Goal: Task Accomplishment & Management: Use online tool/utility

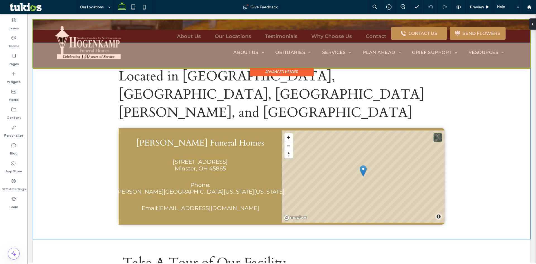
scroll to position [168, 0]
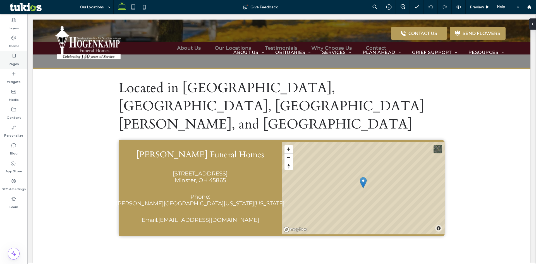
click at [14, 61] on label "Pages" at bounding box center [14, 63] width 10 height 8
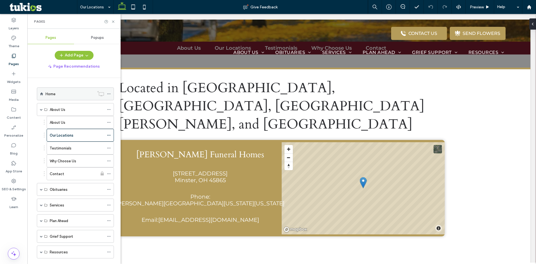
click at [61, 93] on div "Home" at bounding box center [70, 94] width 49 height 6
click at [113, 21] on icon at bounding box center [113, 22] width 4 height 4
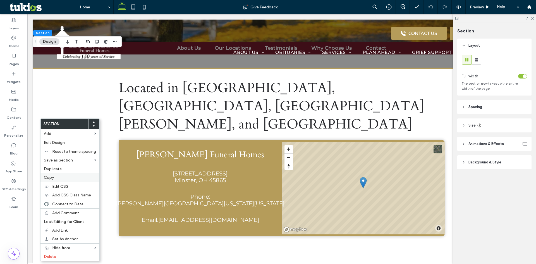
click at [55, 177] on label "Copy" at bounding box center [70, 177] width 52 height 5
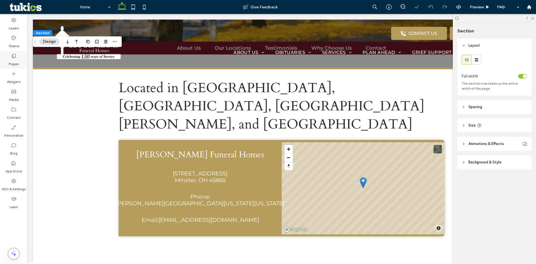
click at [6, 55] on div "Pages" at bounding box center [13, 60] width 27 height 18
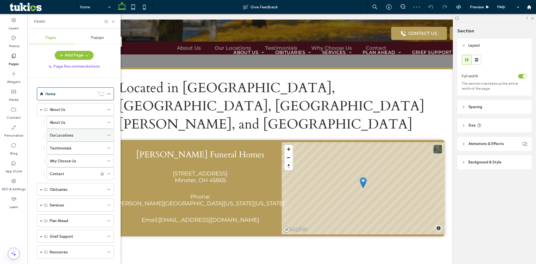
click at [66, 137] on label "Our Locations" at bounding box center [62, 135] width 24 height 10
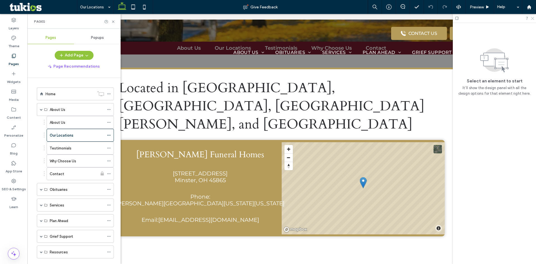
click at [534, 17] on icon at bounding box center [533, 18] width 4 height 4
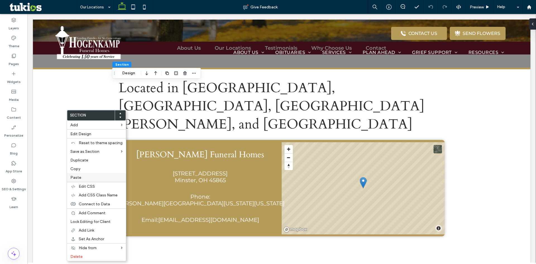
click at [81, 179] on label "Paste" at bounding box center [96, 177] width 52 height 5
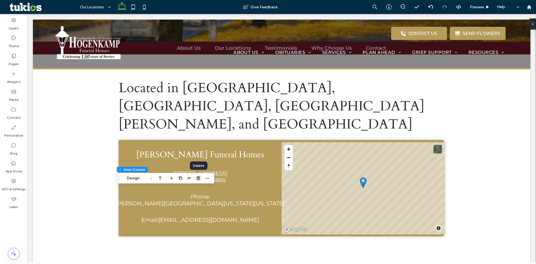
click at [199, 177] on icon "button" at bounding box center [198, 178] width 4 height 4
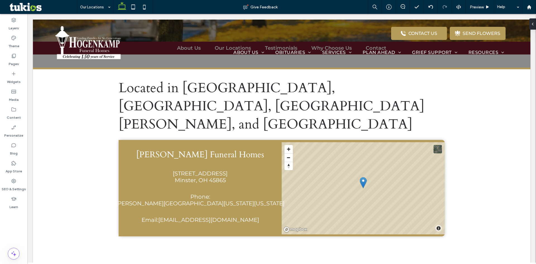
type input "***"
click at [55, 158] on button "Design" at bounding box center [49, 157] width 20 height 7
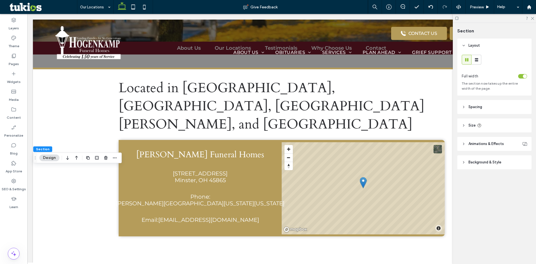
click at [489, 108] on header "Spacing" at bounding box center [495, 107] width 74 height 14
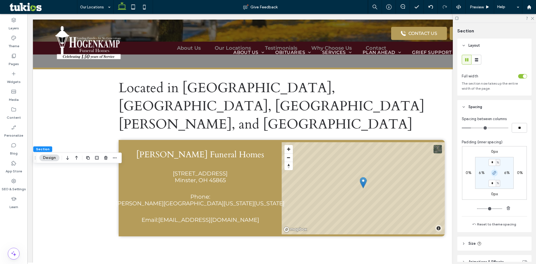
click at [493, 173] on icon "button" at bounding box center [495, 173] width 4 height 4
click at [493, 161] on input "*" at bounding box center [492, 162] width 7 height 7
type input "*"
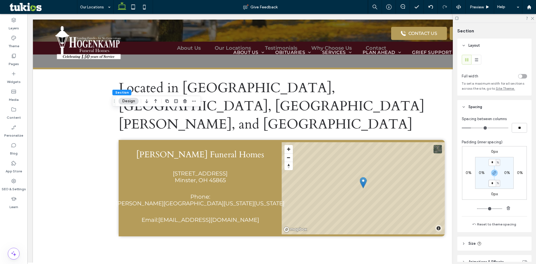
click at [491, 185] on input "*" at bounding box center [492, 183] width 7 height 7
type input "*"
click at [494, 173] on icon "button" at bounding box center [495, 173] width 4 height 4
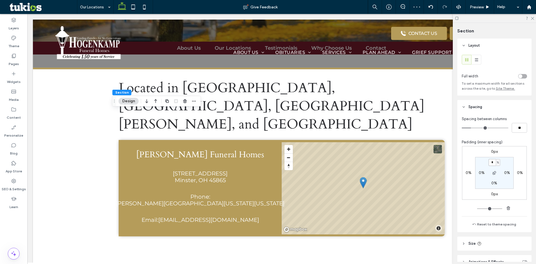
click at [492, 162] on input "*" at bounding box center [492, 162] width 7 height 7
type input "*"
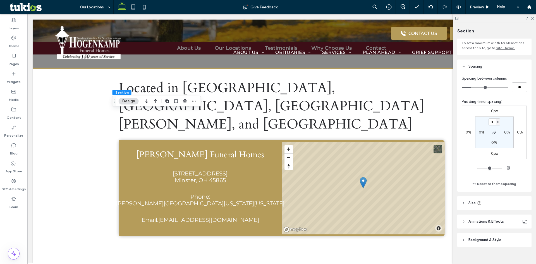
scroll to position [48, 0]
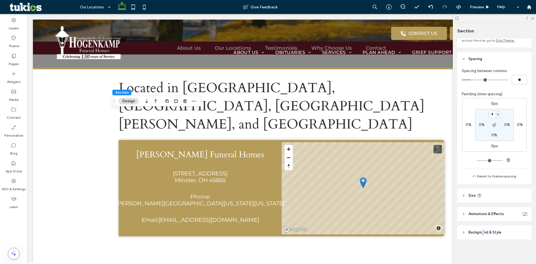
click at [484, 233] on span "Background & Style" at bounding box center [485, 233] width 33 height 6
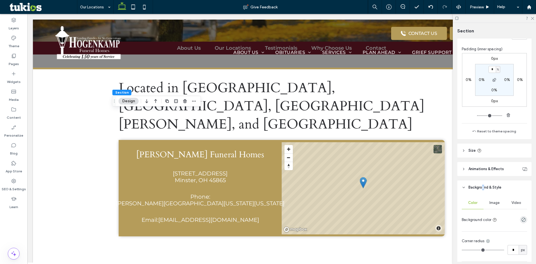
scroll to position [132, 0]
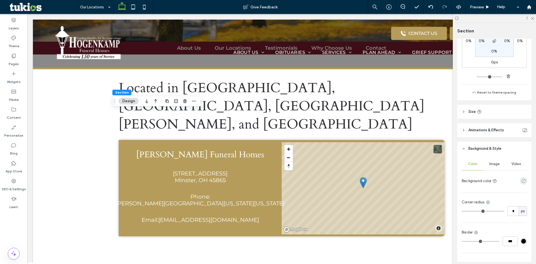
click at [522, 182] on use "rgba(0, 0, 0, 0)" at bounding box center [524, 181] width 4 height 4
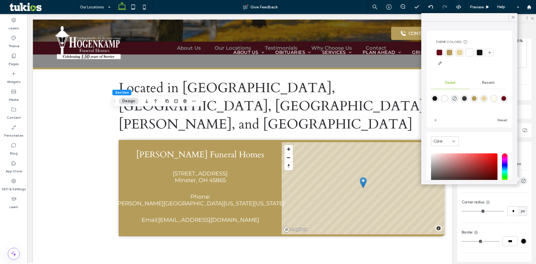
click at [497, 99] on div "linear-gradient(135deg,rgba(255,255,255,1) 0%,rgba(255,245,221,1) 100%)" at bounding box center [494, 98] width 5 height 5
type input "*******"
type input "***"
type input "****"
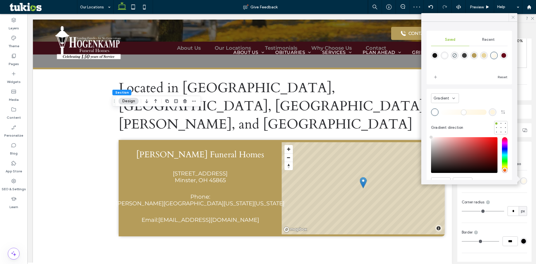
click at [515, 18] on use at bounding box center [513, 17] width 3 height 3
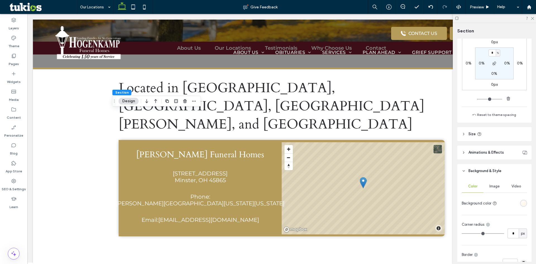
scroll to position [112, 0]
click at [520, 199] on div "linear-gradient(135deg, rgba(255, 255, 255, 1) 0%, rgba(255, 245, 221, 1) 100%)" at bounding box center [523, 201] width 7 height 7
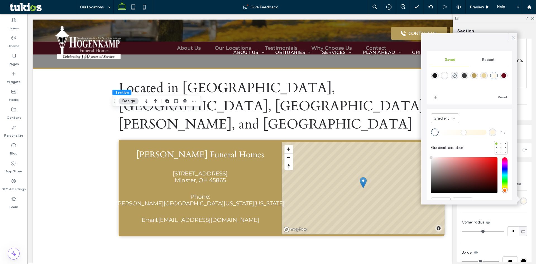
click at [447, 119] on span "Gradient" at bounding box center [442, 119] width 16 height 6
click at [450, 128] on div "Color" at bounding box center [445, 128] width 27 height 10
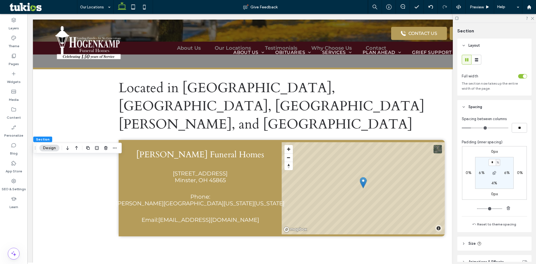
click at [27, 241] on div "Layers Theme Pages Widgets Media Content Personalize Blog App Store SEO & Setti…" at bounding box center [13, 139] width 27 height 250
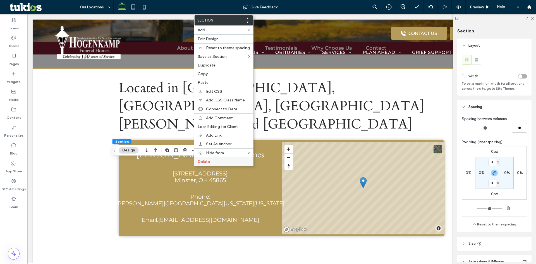
click at [204, 161] on span "Delete" at bounding box center [204, 161] width 12 height 5
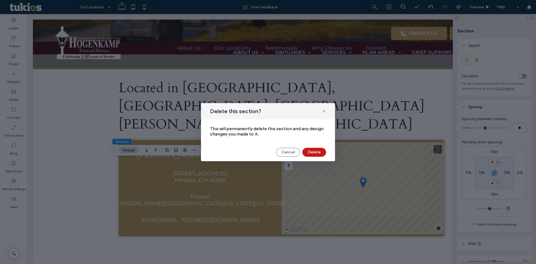
click at [316, 151] on button "Delete" at bounding box center [315, 152] width 24 height 9
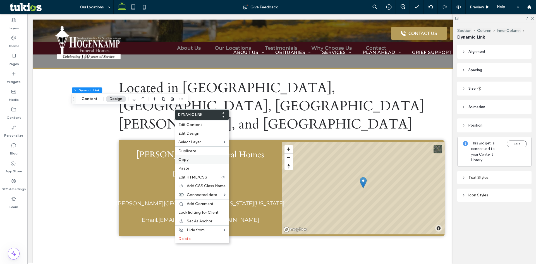
click at [192, 161] on label "Copy" at bounding box center [202, 159] width 47 height 5
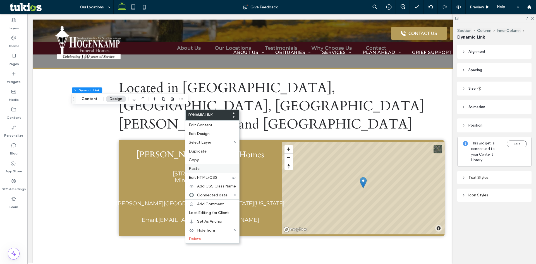
click at [195, 170] on span "Paste" at bounding box center [194, 168] width 11 height 5
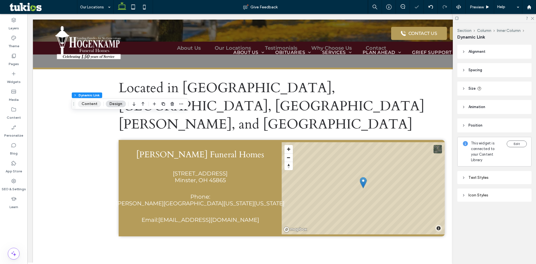
click at [100, 104] on button "Content" at bounding box center [89, 104] width 23 height 7
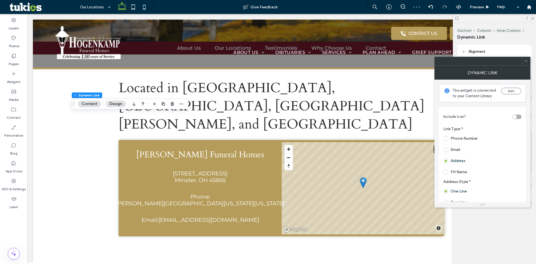
click at [448, 137] on span at bounding box center [446, 138] width 5 height 5
click at [511, 92] on button "Edit" at bounding box center [511, 91] width 20 height 7
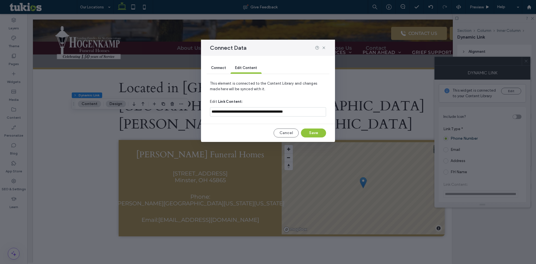
drag, startPoint x: 263, startPoint y: 47, endPoint x: 327, endPoint y: 45, distance: 63.7
click at [327, 45] on div "Connect Data" at bounding box center [268, 48] width 134 height 16
click at [218, 68] on span "Connect" at bounding box center [218, 68] width 15 height 4
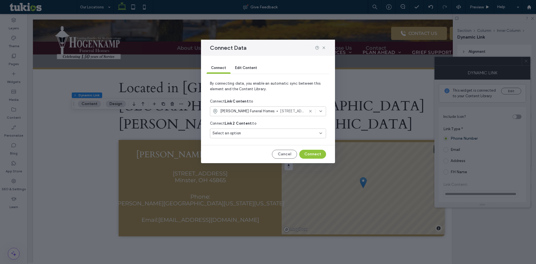
click at [320, 109] on icon at bounding box center [321, 111] width 4 height 4
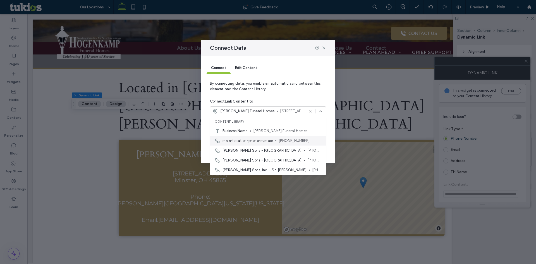
click at [292, 140] on span "[PHONE_NUMBER]" at bounding box center [300, 141] width 43 height 6
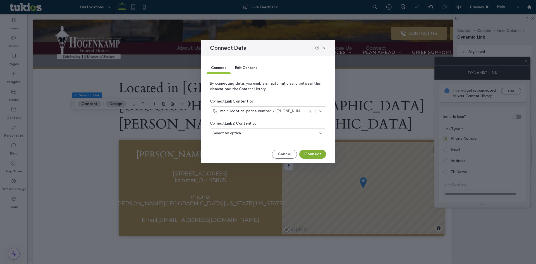
click at [309, 156] on button "Connect" at bounding box center [312, 154] width 27 height 9
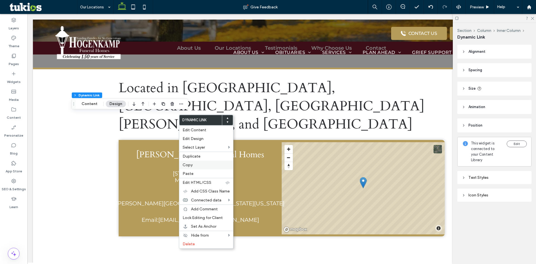
click at [195, 168] on div "Copy" at bounding box center [206, 165] width 54 height 9
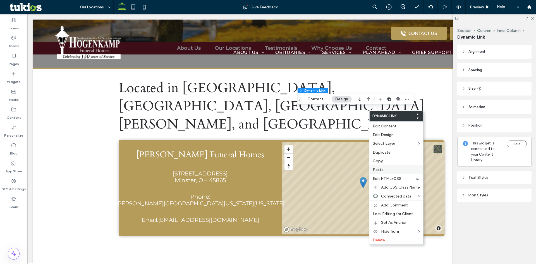
click at [390, 168] on label "Paste" at bounding box center [396, 169] width 47 height 5
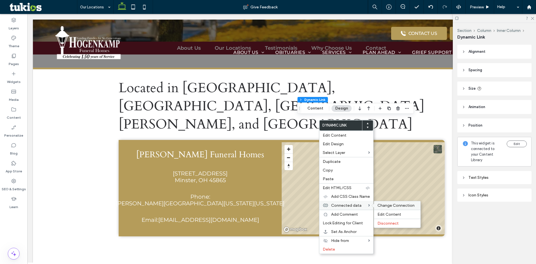
click at [400, 205] on span "Change Connection" at bounding box center [396, 205] width 37 height 5
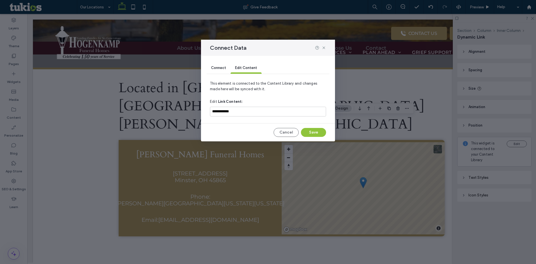
click at [225, 70] on div "Connect" at bounding box center [219, 68] width 24 height 11
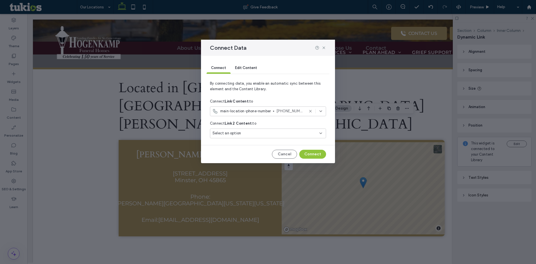
click at [320, 111] on use at bounding box center [321, 111] width 2 height 1
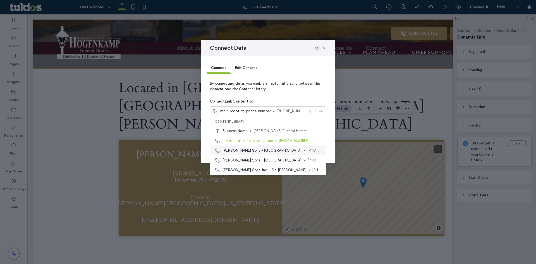
click at [286, 149] on div "N. J. Hogenkamp Sons - Coldwater 419-678-3231" at bounding box center [268, 151] width 116 height 10
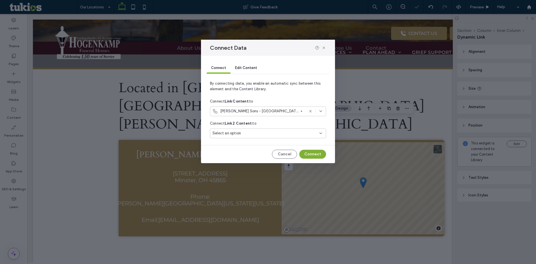
click at [305, 154] on button "Connect" at bounding box center [312, 154] width 27 height 9
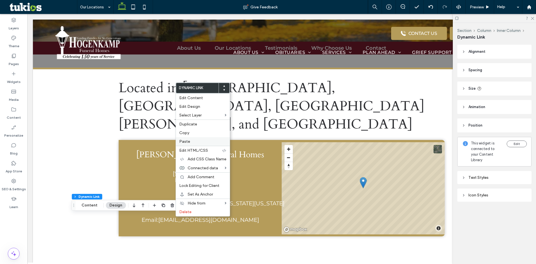
click at [183, 140] on span "Paste" at bounding box center [184, 141] width 11 height 5
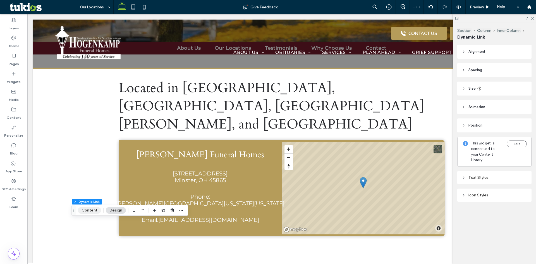
click at [90, 210] on button "Content" at bounding box center [89, 210] width 23 height 7
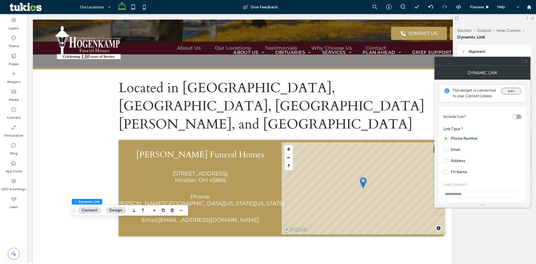
click at [512, 91] on button "Edit" at bounding box center [511, 91] width 20 height 7
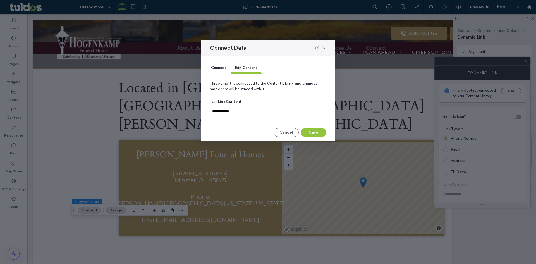
click at [221, 69] on span "Connect" at bounding box center [218, 68] width 15 height 4
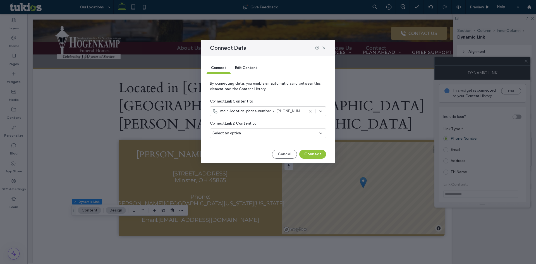
click at [321, 111] on use at bounding box center [321, 111] width 2 height 1
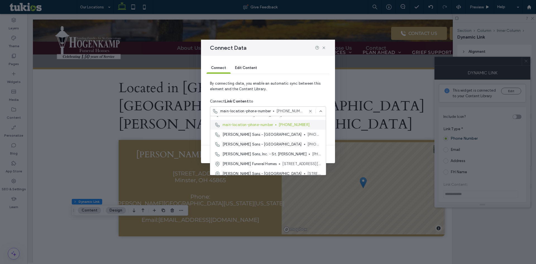
scroll to position [28, 0]
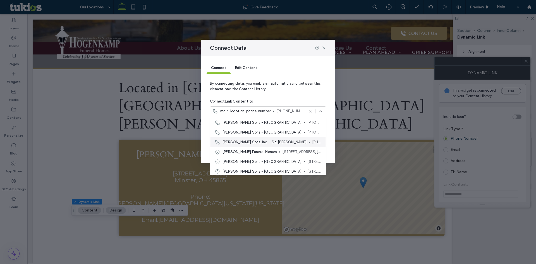
click at [258, 141] on span "N.J. Hogenkamp Sons, Inc. - St. Henry" at bounding box center [265, 142] width 84 height 6
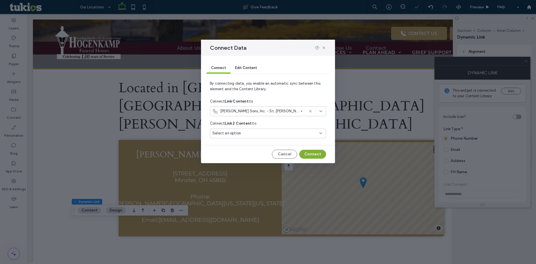
click at [310, 152] on button "Connect" at bounding box center [312, 154] width 27 height 9
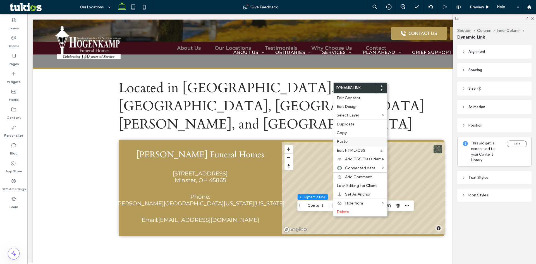
click at [350, 143] on label "Paste" at bounding box center [360, 141] width 47 height 5
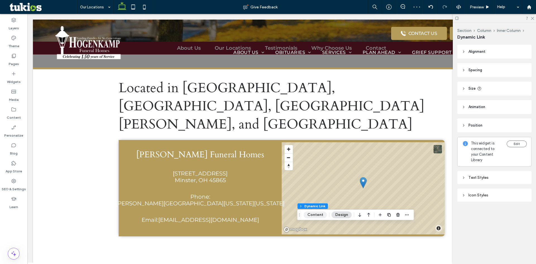
click at [317, 217] on button "Content" at bounding box center [315, 214] width 23 height 7
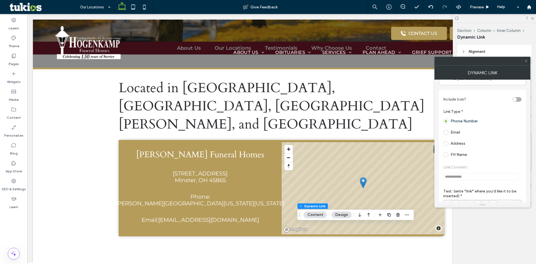
scroll to position [0, 0]
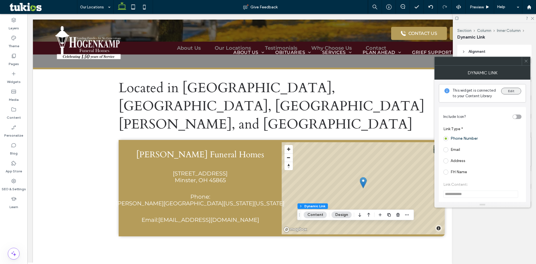
click at [507, 89] on button "Edit" at bounding box center [511, 91] width 20 height 7
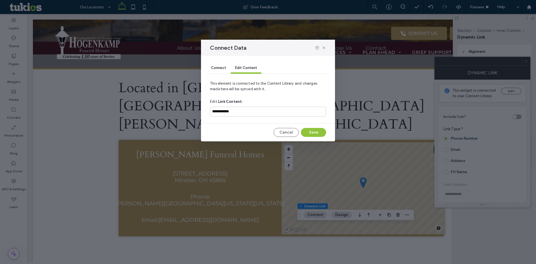
click at [220, 69] on span "Connect" at bounding box center [218, 68] width 15 height 4
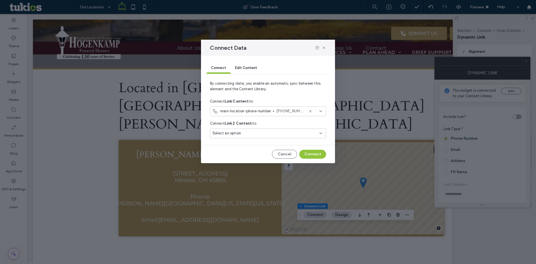
click at [320, 111] on use at bounding box center [321, 111] width 2 height 1
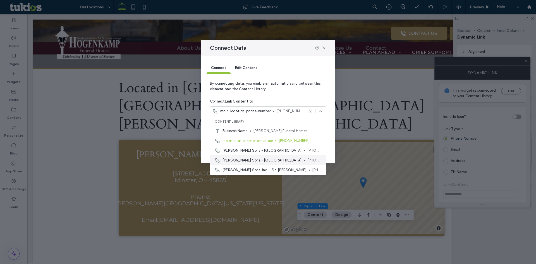
click at [308, 158] on span "[PHONE_NUMBER]" at bounding box center [315, 161] width 14 height 6
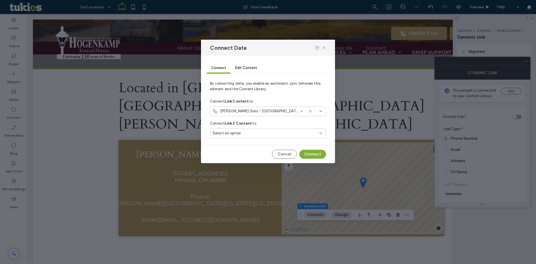
click at [317, 154] on button "Connect" at bounding box center [312, 154] width 27 height 9
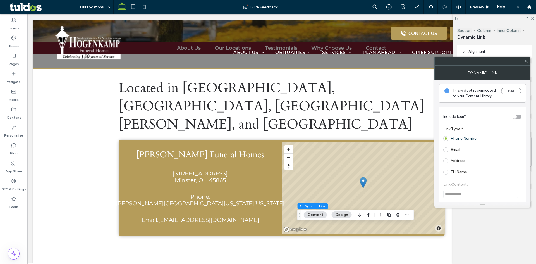
click at [528, 61] on icon at bounding box center [526, 61] width 4 height 4
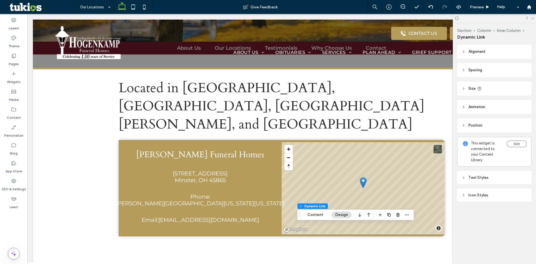
click at [533, 17] on icon at bounding box center [533, 18] width 4 height 4
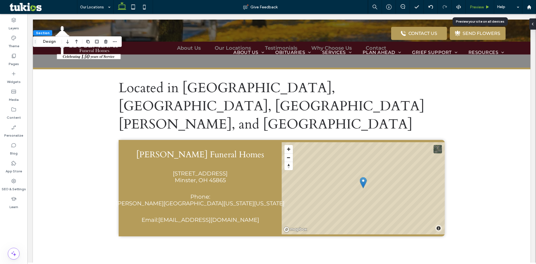
click at [477, 10] on div "Preview" at bounding box center [480, 7] width 28 height 14
click at [479, 7] on span "Preview" at bounding box center [477, 7] width 14 height 5
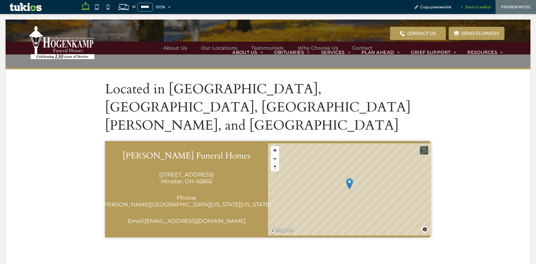
click at [482, 4] on div "Back to editor" at bounding box center [476, 7] width 40 height 14
click at [476, 9] on span "Back to editor" at bounding box center [479, 7] width 26 height 5
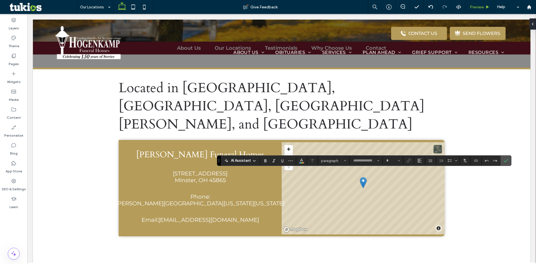
type input "*****"
type input "**"
click at [507, 160] on use "Confirm" at bounding box center [506, 160] width 4 height 3
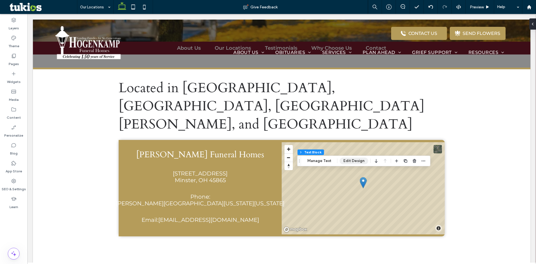
click at [346, 163] on button "Edit Design" at bounding box center [354, 161] width 28 height 7
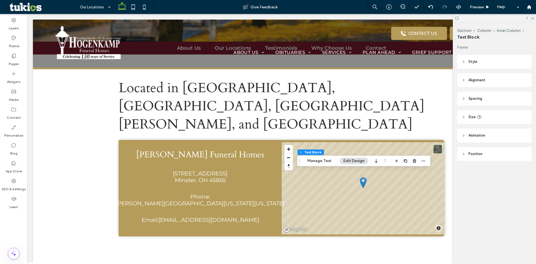
click at [482, 61] on header "Style" at bounding box center [495, 62] width 74 height 14
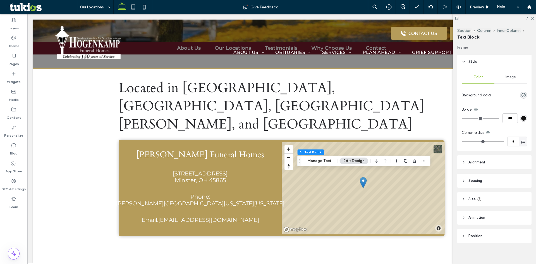
click at [482, 61] on header "Style" at bounding box center [495, 62] width 74 height 14
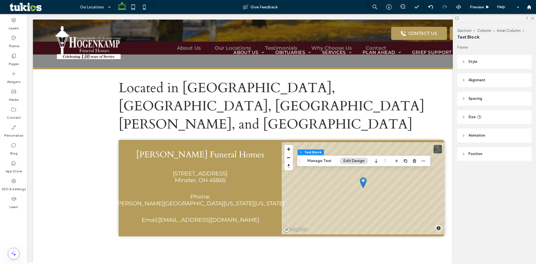
click at [476, 82] on span "Alignment" at bounding box center [477, 80] width 17 height 6
click at [475, 93] on icon at bounding box center [477, 94] width 4 height 4
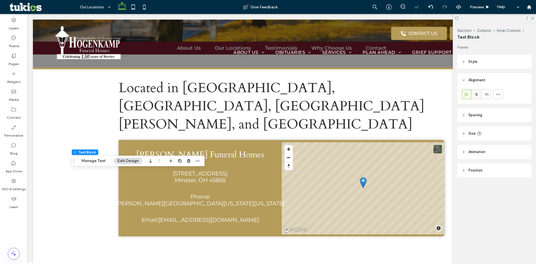
click at [476, 98] on span at bounding box center [477, 94] width 4 height 9
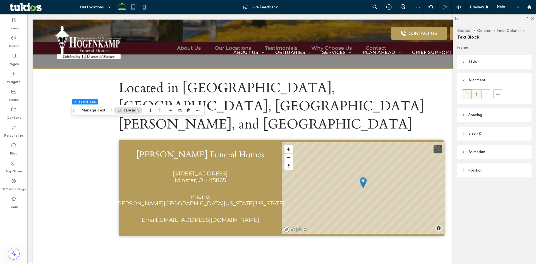
click at [476, 96] on icon at bounding box center [477, 94] width 4 height 4
type input "*****"
type input "**"
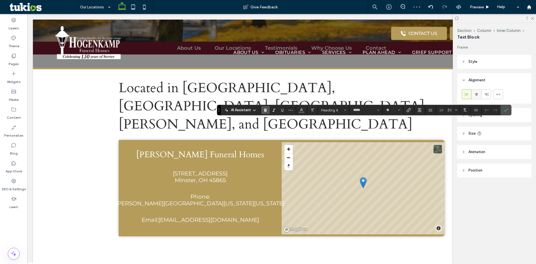
click at [478, 94] on use at bounding box center [476, 94] width 3 height 4
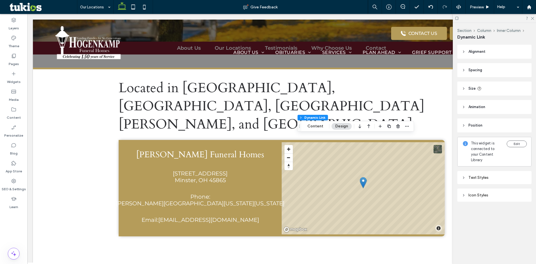
click at [482, 52] on span "Alignment" at bounding box center [477, 52] width 17 height 6
click at [534, 19] on icon at bounding box center [533, 18] width 4 height 4
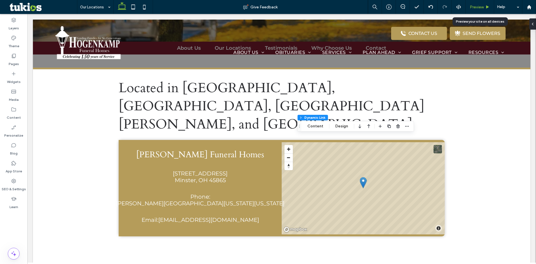
click at [476, 8] on span "Preview" at bounding box center [477, 7] width 14 height 5
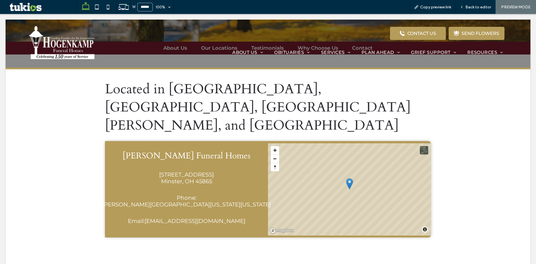
click at [476, 8] on span "Back to editor" at bounding box center [479, 7] width 26 height 5
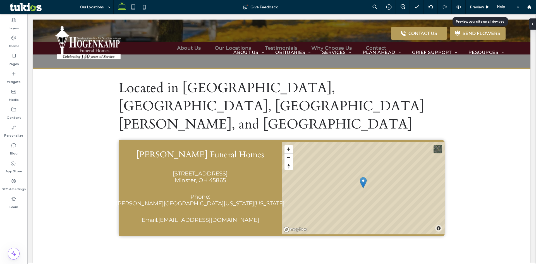
click at [476, 8] on span "Preview" at bounding box center [477, 7] width 14 height 5
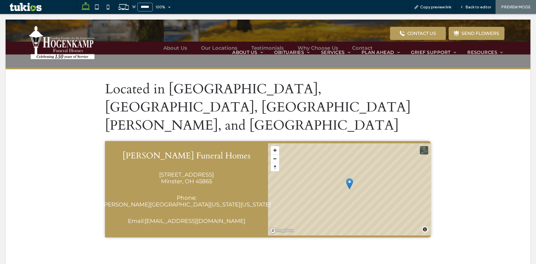
click at [476, 8] on span "Back to editor" at bounding box center [479, 7] width 26 height 5
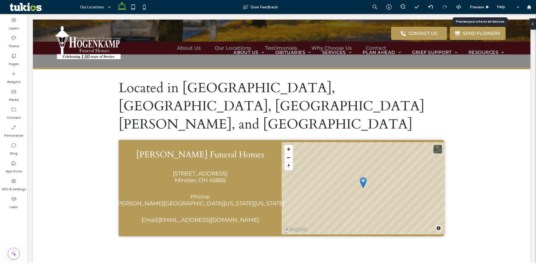
click at [476, 8] on span "Preview" at bounding box center [477, 7] width 14 height 5
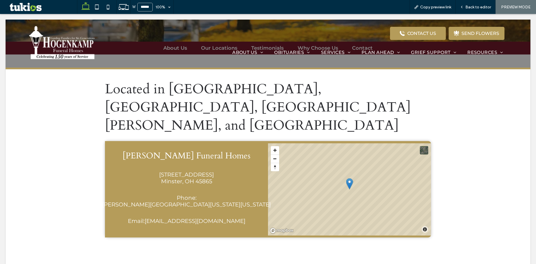
click at [476, 8] on span "Back to editor" at bounding box center [479, 7] width 26 height 5
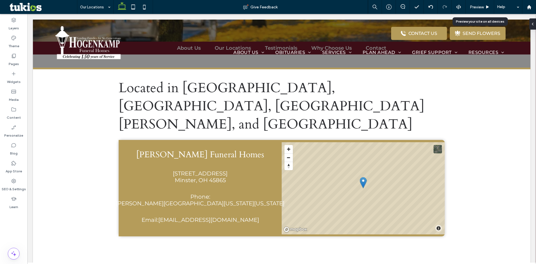
click at [476, 8] on span "Preview" at bounding box center [477, 7] width 14 height 5
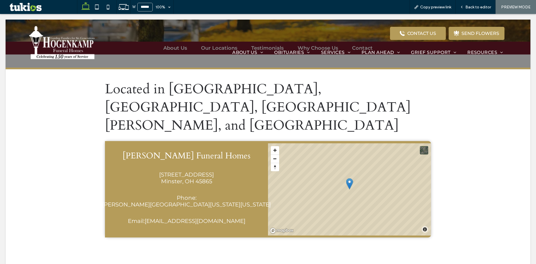
click at [476, 8] on span "Back to editor" at bounding box center [479, 7] width 26 height 5
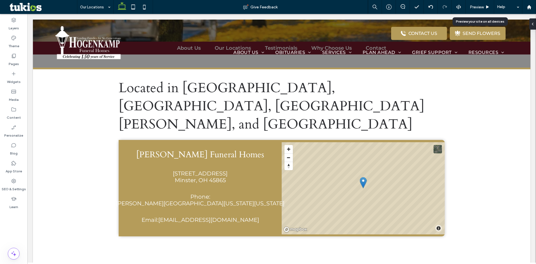
click at [476, 8] on span "Preview" at bounding box center [477, 7] width 14 height 5
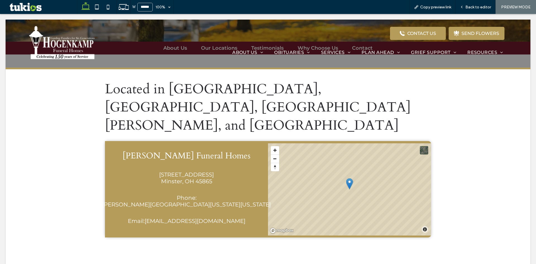
click at [476, 8] on span "Back to editor" at bounding box center [479, 7] width 26 height 5
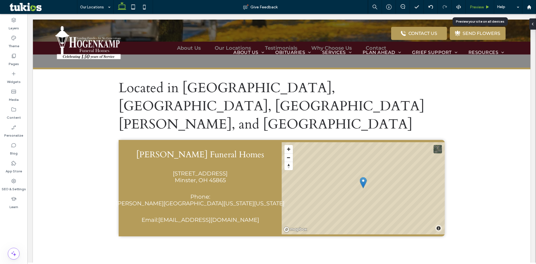
click at [476, 7] on span "Preview" at bounding box center [477, 7] width 14 height 5
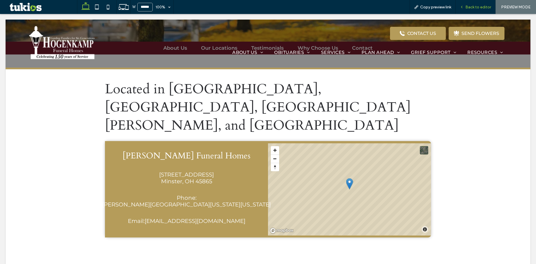
click at [483, 5] on span "Back to editor" at bounding box center [479, 7] width 26 height 5
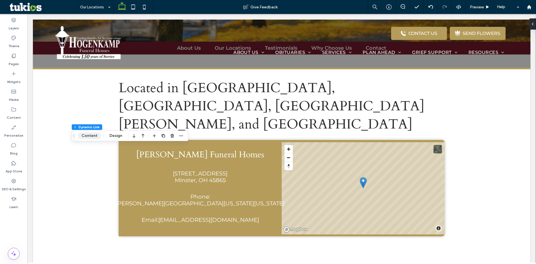
click at [91, 134] on button "Content" at bounding box center [89, 135] width 23 height 7
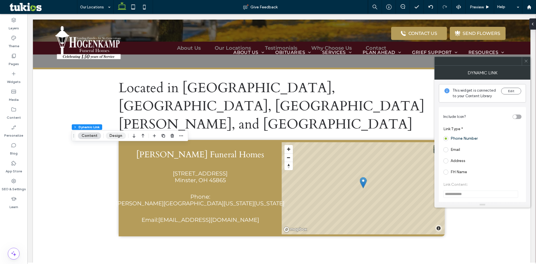
click at [112, 136] on button "Design" at bounding box center [116, 135] width 20 height 7
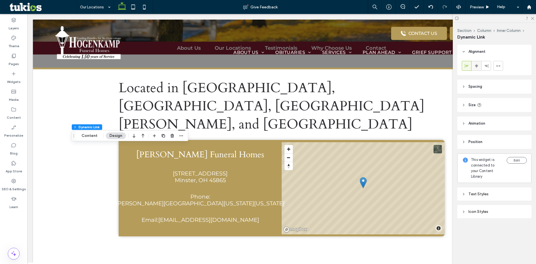
click at [477, 69] on span at bounding box center [477, 65] width 4 height 9
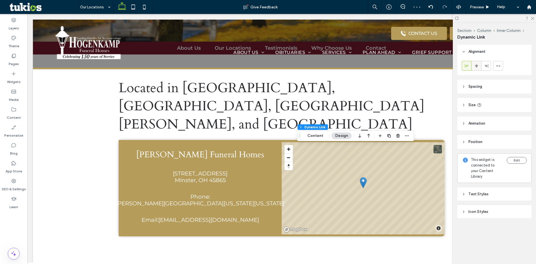
click at [477, 64] on icon at bounding box center [477, 66] width 4 height 4
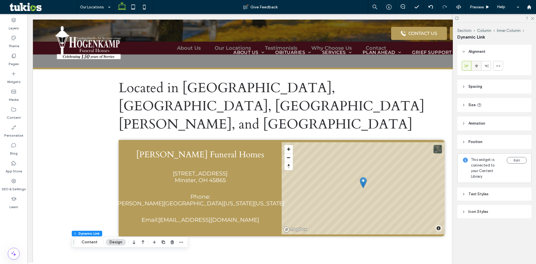
click at [474, 66] on div at bounding box center [476, 65] width 9 height 9
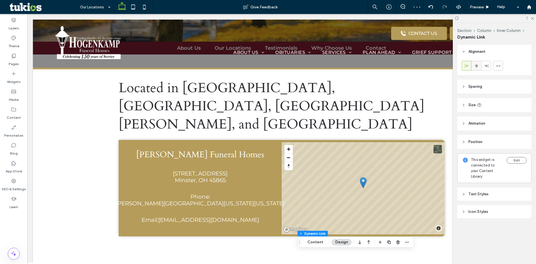
click at [475, 68] on span at bounding box center [477, 65] width 4 height 9
click at [472, 6] on span "Preview" at bounding box center [477, 7] width 14 height 5
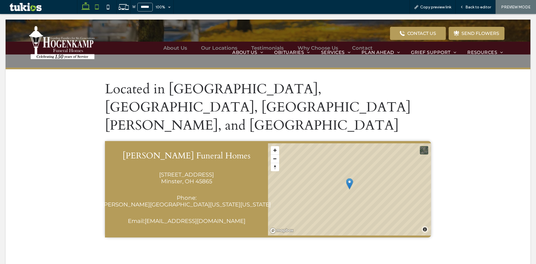
click at [98, 9] on icon at bounding box center [96, 6] width 11 height 11
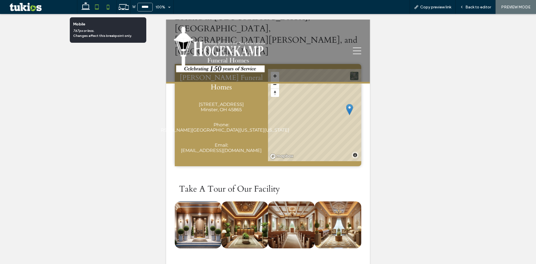
click at [108, 7] on icon at bounding box center [108, 6] width 11 height 11
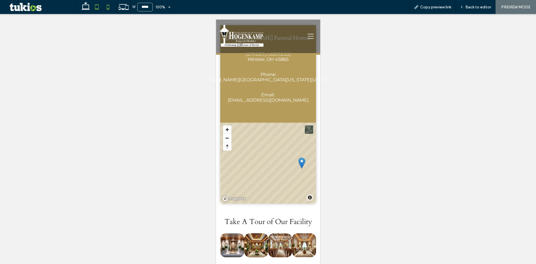
click at [98, 12] on icon at bounding box center [96, 6] width 11 height 11
type input "*****"
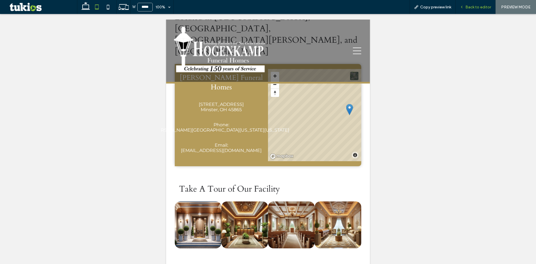
click at [473, 7] on span "Back to editor" at bounding box center [479, 7] width 26 height 5
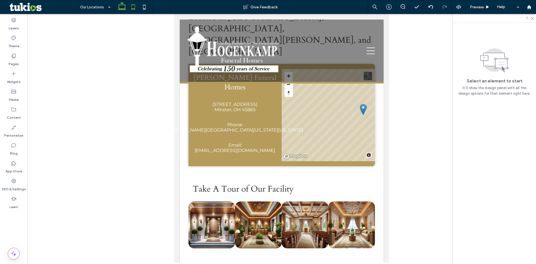
click at [122, 9] on icon at bounding box center [122, 6] width 11 height 11
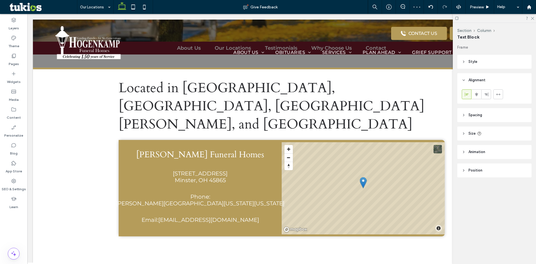
type input "*****"
type input "**"
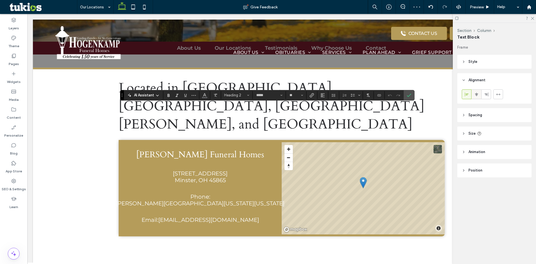
click at [476, 95] on use at bounding box center [476, 94] width 3 height 4
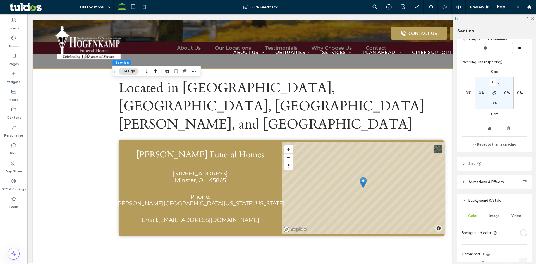
scroll to position [167, 0]
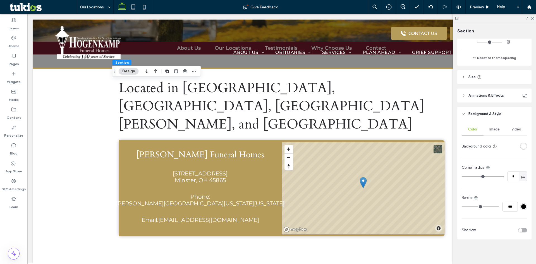
click at [522, 144] on div "rgba(255, 255, 255, 1)" at bounding box center [523, 146] width 7 height 7
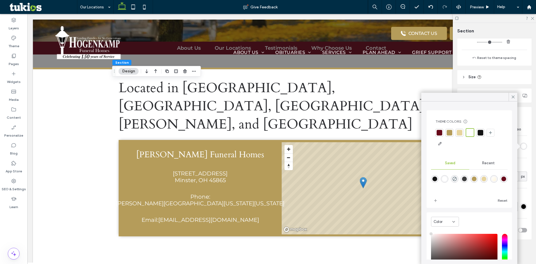
click at [497, 178] on div "linear-gradient(135deg,rgba(255,255,255,1) 0%,rgba(255,245,221,1) 100%)" at bounding box center [494, 179] width 5 height 5
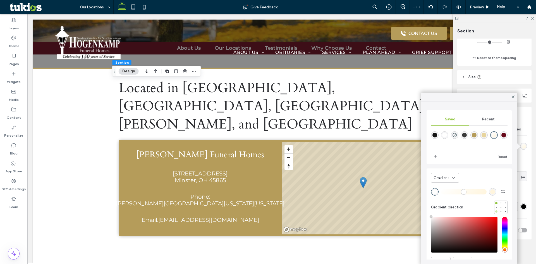
click at [496, 211] on div at bounding box center [497, 211] width 2 height 2
click at [496, 203] on div at bounding box center [497, 203] width 2 height 2
click at [499, 201] on div at bounding box center [501, 203] width 4 height 4
type input "*******"
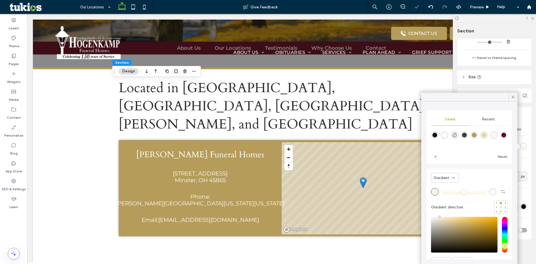
click at [499, 211] on div at bounding box center [501, 212] width 4 height 4
click at [500, 203] on div at bounding box center [501, 203] width 2 height 2
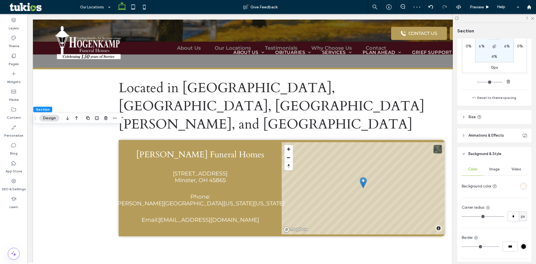
scroll to position [140, 0]
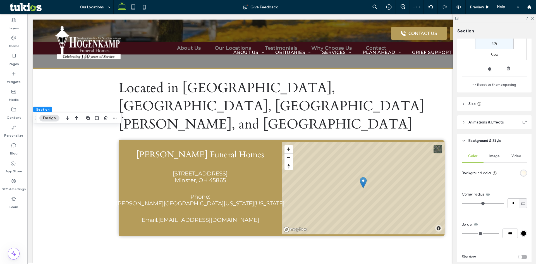
click at [522, 172] on div "linear-gradient(405deg, rgba(255, 255, 255, 1) 0%, rgba(255, 245, 221, 1) 100%)" at bounding box center [524, 173] width 5 height 5
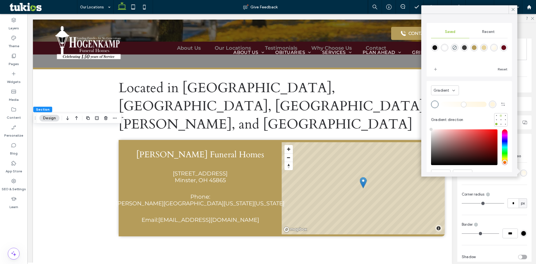
click at [499, 115] on div at bounding box center [501, 116] width 4 height 4
type input "*******"
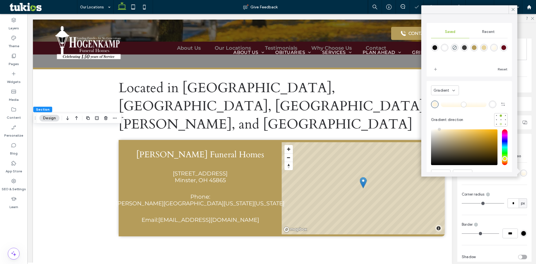
click at [500, 124] on div at bounding box center [501, 124] width 2 height 2
click at [514, 10] on icon at bounding box center [513, 9] width 5 height 5
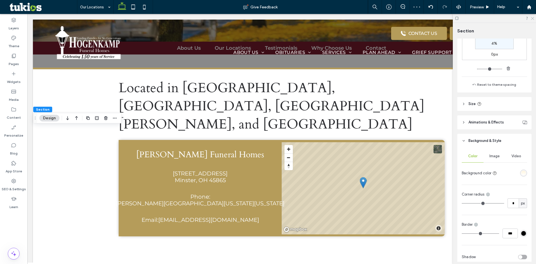
click at [532, 18] on icon at bounding box center [533, 18] width 4 height 4
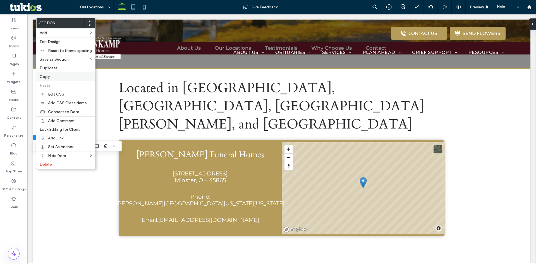
click at [58, 77] on label "Copy" at bounding box center [66, 76] width 52 height 5
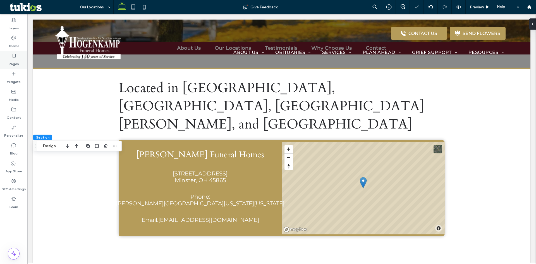
click at [13, 55] on use at bounding box center [14, 56] width 4 height 4
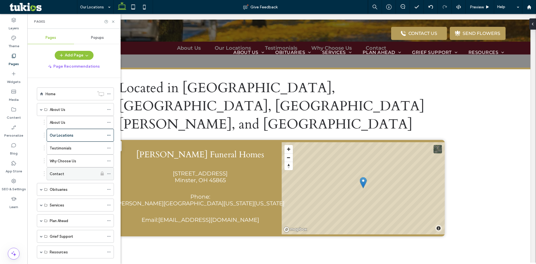
click at [64, 173] on div "Contact" at bounding box center [74, 174] width 48 height 6
click at [112, 23] on use at bounding box center [113, 21] width 2 height 2
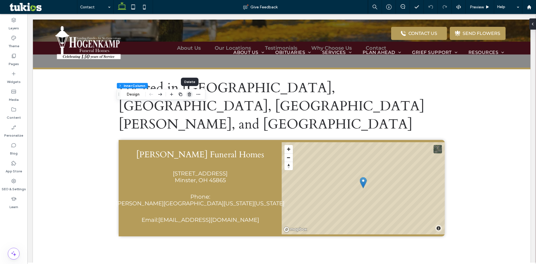
click at [190, 96] on icon "button" at bounding box center [189, 94] width 4 height 4
type input "**"
type input "****"
click at [173, 93] on button "Edit Design" at bounding box center [182, 94] width 28 height 7
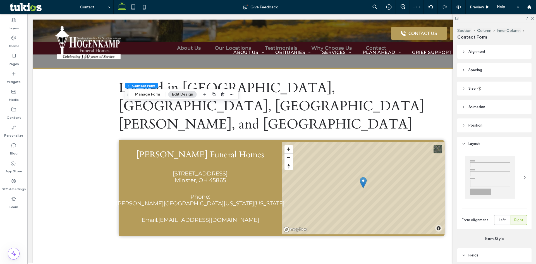
click at [486, 52] on span "Alignment" at bounding box center [477, 52] width 17 height 6
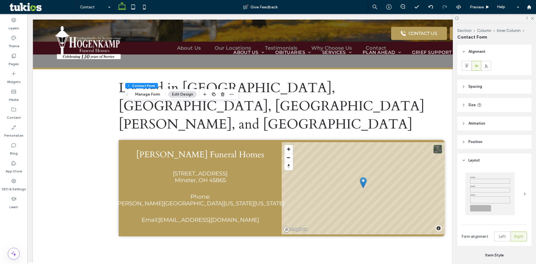
click at [473, 88] on span "Spacing" at bounding box center [476, 87] width 14 height 6
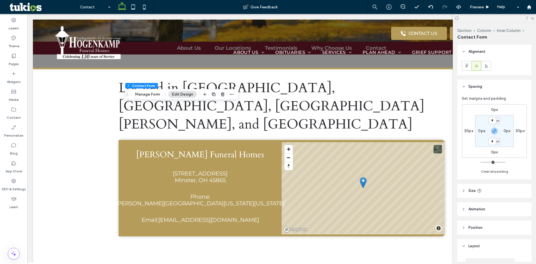
click at [473, 88] on span "Spacing" at bounding box center [476, 87] width 14 height 6
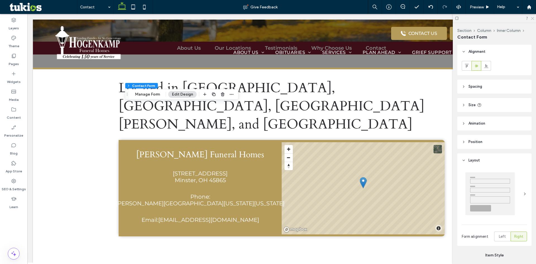
click at [533, 19] on use at bounding box center [532, 18] width 3 height 3
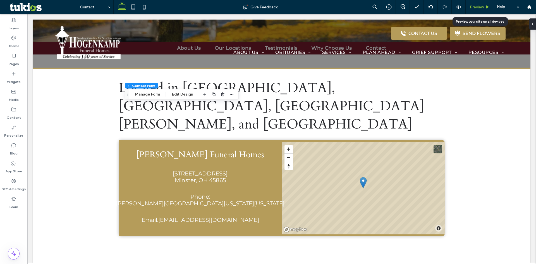
click at [483, 6] on span "Preview" at bounding box center [477, 7] width 14 height 5
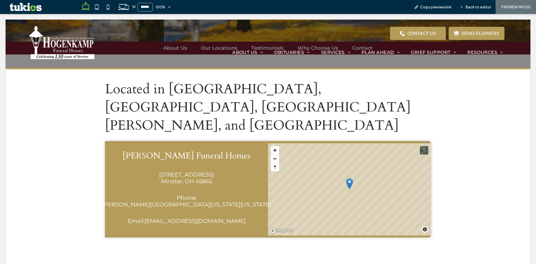
click at [483, 6] on span "Back to editor" at bounding box center [479, 7] width 26 height 5
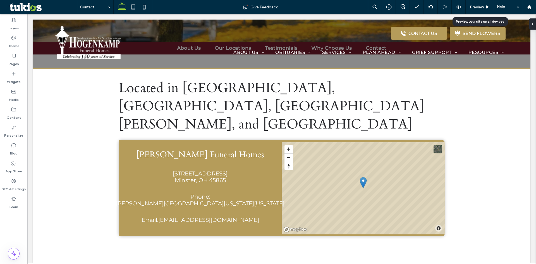
click at [483, 6] on span "Preview" at bounding box center [477, 7] width 14 height 5
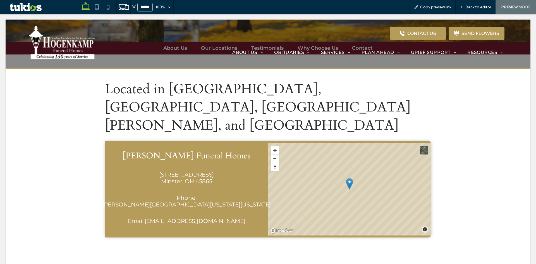
click at [483, 6] on span "Back to editor" at bounding box center [479, 7] width 26 height 5
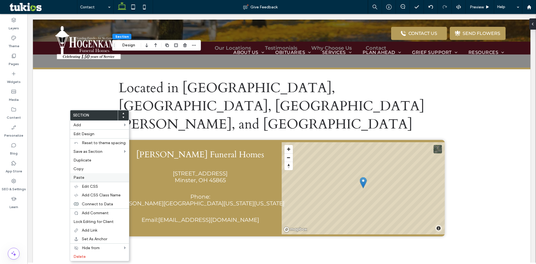
click at [85, 176] on label "Paste" at bounding box center [99, 177] width 52 height 5
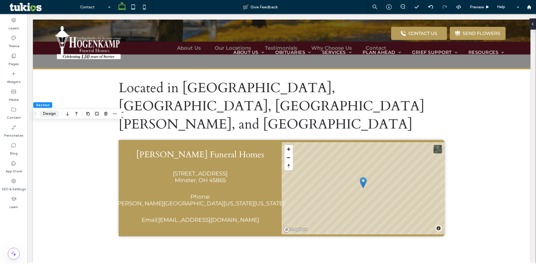
click at [54, 114] on button "Design" at bounding box center [49, 113] width 20 height 7
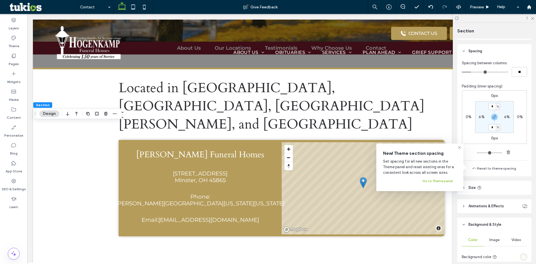
scroll to position [167, 0]
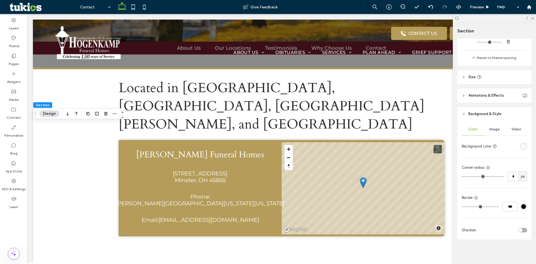
click at [523, 146] on div "linear-gradient(180deg, rgba(255, 245, 221, 1) 0%, rgba(255, 255, 255, 1) 100%)" at bounding box center [524, 146] width 5 height 5
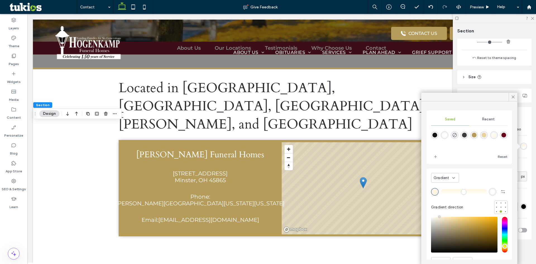
scroll to position [28, 0]
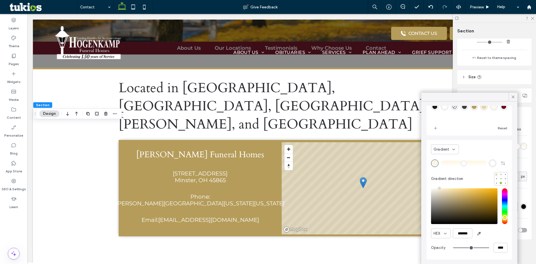
click at [496, 174] on div at bounding box center [497, 174] width 2 height 2
type input "*******"
drag, startPoint x: 511, startPoint y: 69, endPoint x: 512, endPoint y: 65, distance: 4.5
click at [511, 69] on div "Layout Full width The section now takes up the entire width of the page. Spacin…" at bounding box center [497, 150] width 78 height 223
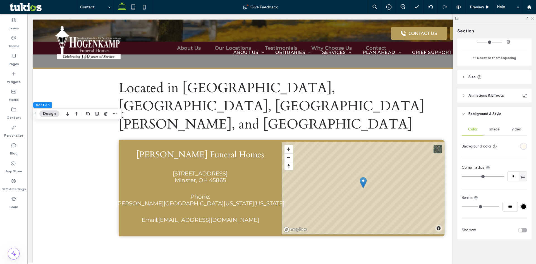
click at [534, 19] on icon at bounding box center [533, 18] width 4 height 4
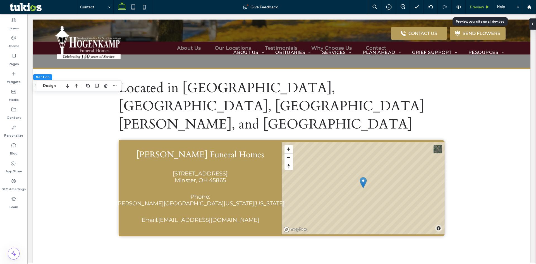
click at [484, 9] on div "Preview" at bounding box center [480, 7] width 28 height 14
click at [478, 8] on span "Preview" at bounding box center [477, 7] width 14 height 5
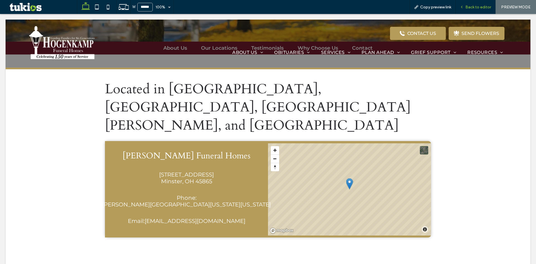
click at [472, 7] on span "Back to editor" at bounding box center [479, 7] width 26 height 5
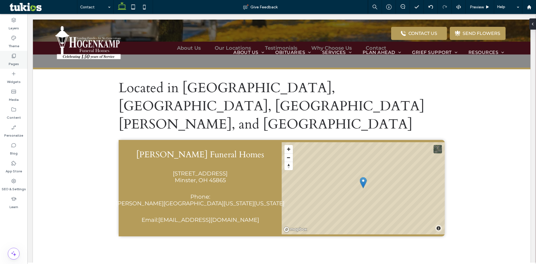
click at [11, 58] on div "Pages" at bounding box center [13, 60] width 27 height 18
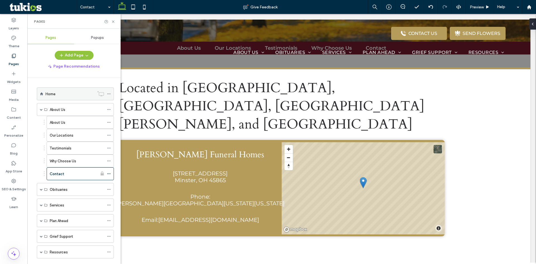
click at [63, 91] on div "Home" at bounding box center [70, 94] width 49 height 6
click at [114, 20] on icon at bounding box center [113, 22] width 4 height 4
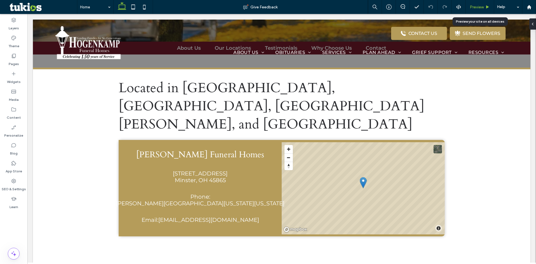
click at [485, 7] on div "Preview" at bounding box center [480, 7] width 28 height 5
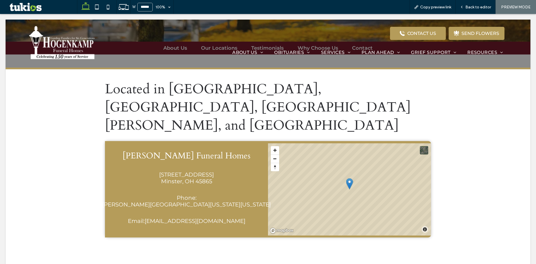
click at [485, 7] on span "Back to editor" at bounding box center [479, 7] width 26 height 5
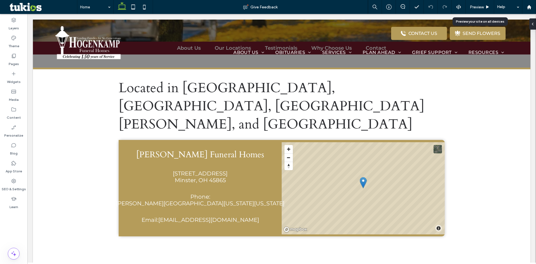
click at [485, 7] on div "Preview" at bounding box center [480, 7] width 28 height 5
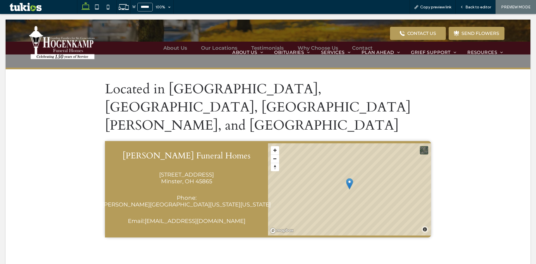
click at [485, 7] on span "Back to editor" at bounding box center [479, 7] width 26 height 5
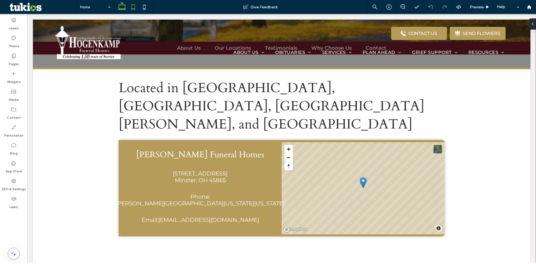
click at [128, 5] on icon at bounding box center [133, 6] width 11 height 11
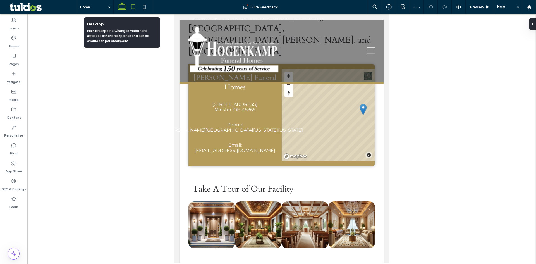
click at [127, 8] on icon at bounding box center [122, 6] width 11 height 11
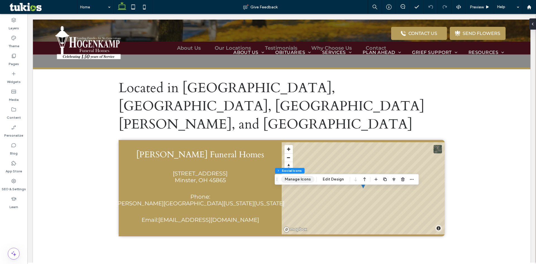
click at [301, 180] on button "Manage Icons" at bounding box center [297, 179] width 33 height 7
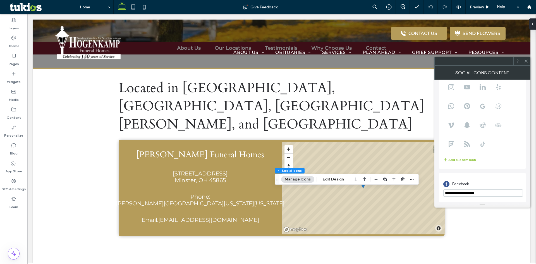
scroll to position [38, 0]
click at [402, 180] on icon "button" at bounding box center [403, 179] width 4 height 4
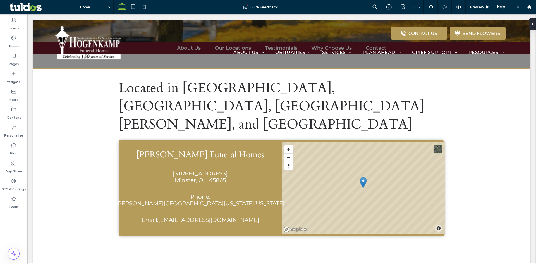
type input "***"
click at [417, 125] on icon "button" at bounding box center [416, 125] width 4 height 4
click at [415, 139] on span "center" at bounding box center [416, 136] width 7 height 7
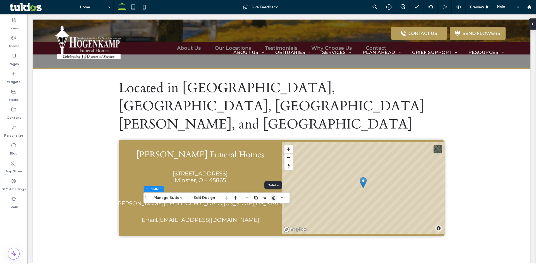
click at [274, 199] on icon "button" at bounding box center [274, 198] width 4 height 4
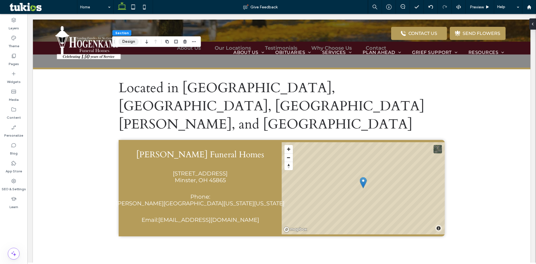
click at [122, 42] on button "Design" at bounding box center [129, 41] width 20 height 7
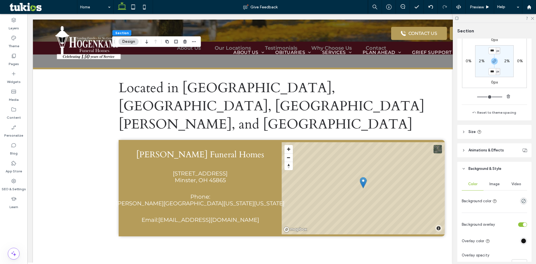
scroll to position [140, 0]
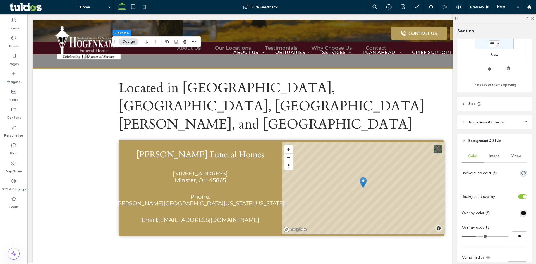
click at [496, 156] on span "Image" at bounding box center [495, 156] width 10 height 4
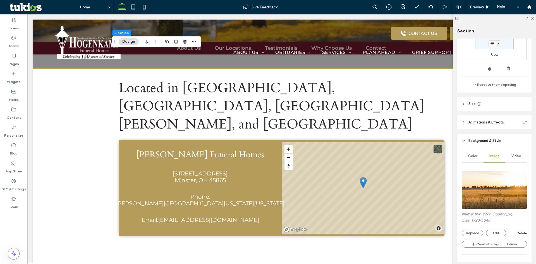
click at [488, 191] on img at bounding box center [494, 190] width 65 height 38
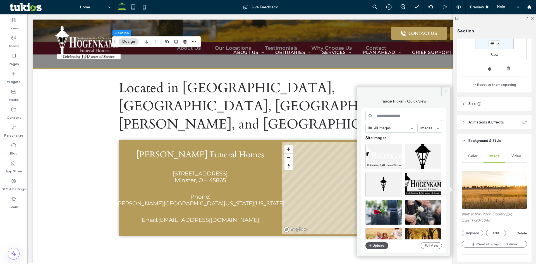
click at [376, 247] on button "Upload" at bounding box center [377, 245] width 23 height 7
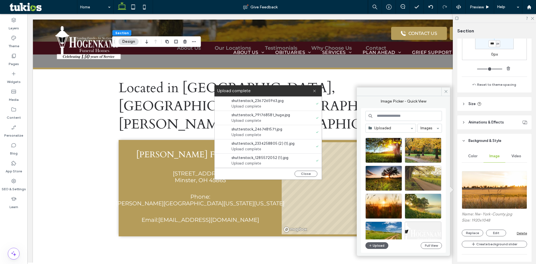
scroll to position [56, 0]
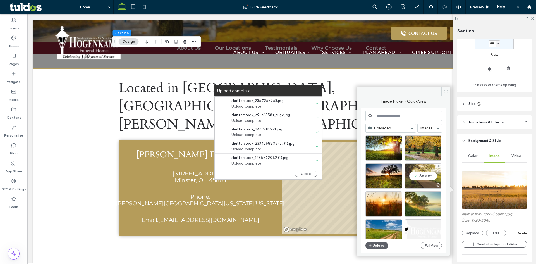
click at [422, 166] on div "Select" at bounding box center [423, 175] width 37 height 25
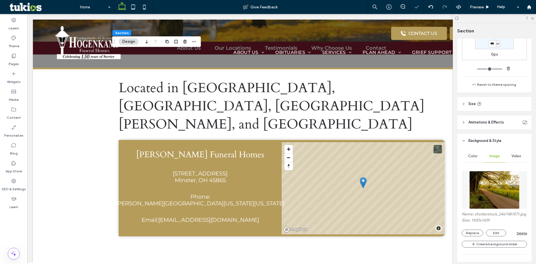
click at [485, 189] on img at bounding box center [495, 190] width 51 height 38
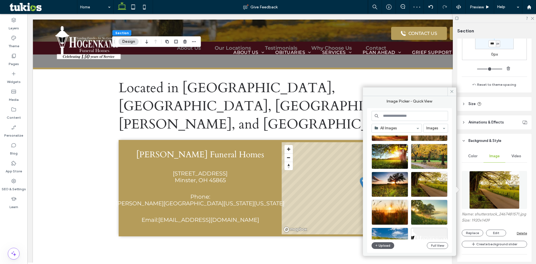
scroll to position [84, 0]
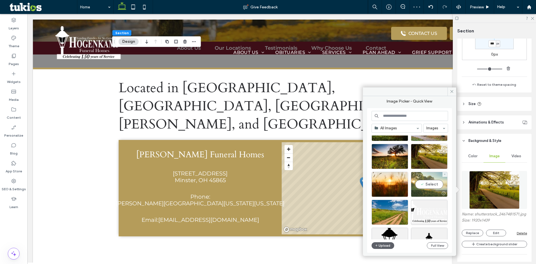
click at [427, 179] on div "Select" at bounding box center [429, 184] width 37 height 25
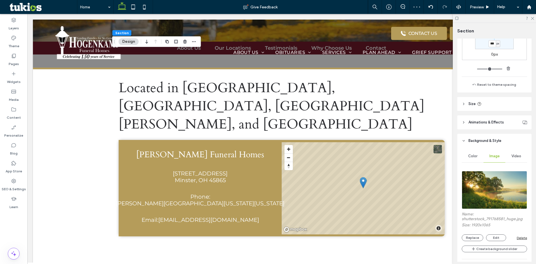
click at [483, 194] on img at bounding box center [494, 190] width 65 height 38
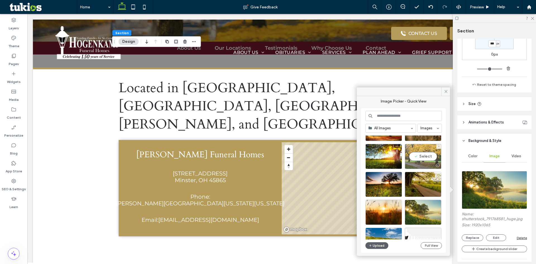
scroll to position [28, 0]
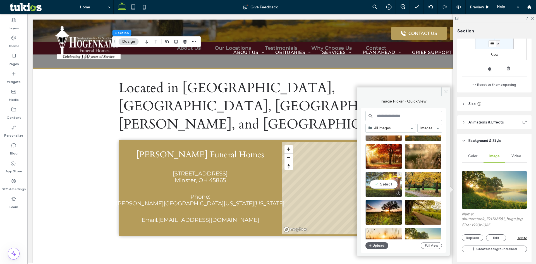
click at [393, 184] on div "Select" at bounding box center [384, 184] width 37 height 25
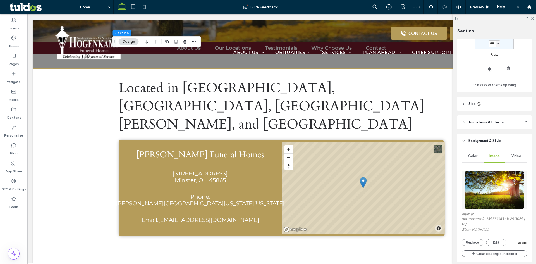
click at [477, 185] on img at bounding box center [495, 190] width 60 height 38
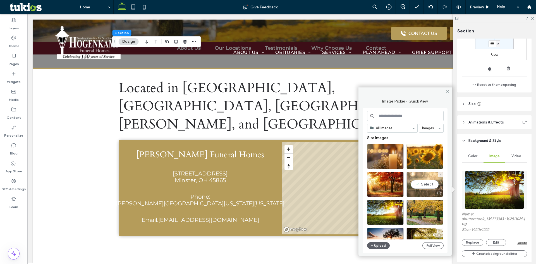
click at [419, 182] on div "Select" at bounding box center [425, 184] width 37 height 25
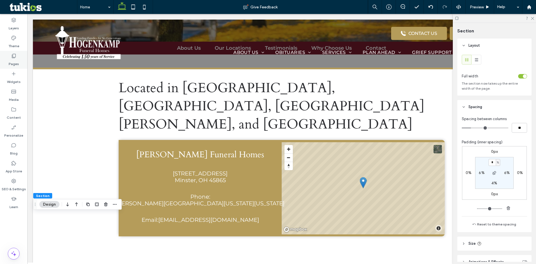
click at [17, 55] on div "Pages" at bounding box center [13, 60] width 27 height 18
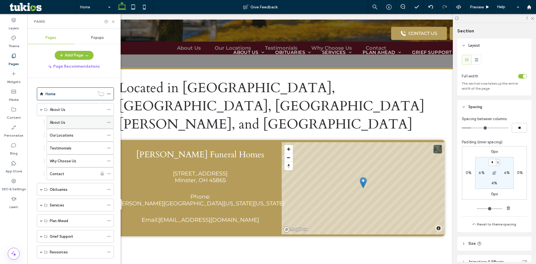
click at [61, 121] on label "About Us" at bounding box center [58, 123] width 16 height 10
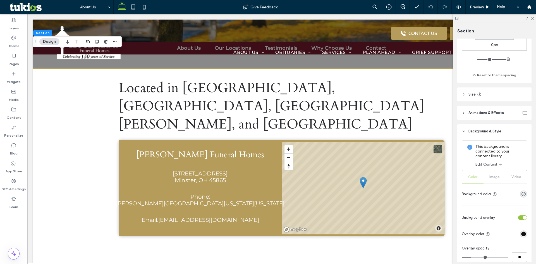
scroll to position [148, 0]
click at [50, 40] on button "Design" at bounding box center [49, 41] width 20 height 7
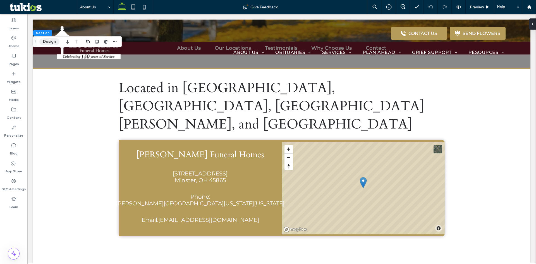
click at [50, 40] on button "Design" at bounding box center [49, 41] width 20 height 7
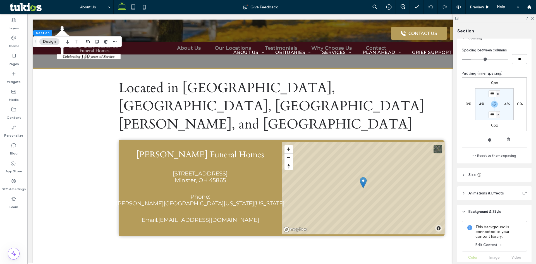
scroll to position [65, 0]
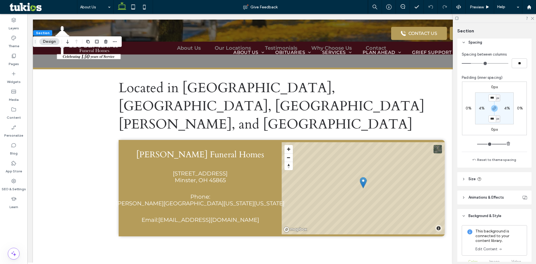
click at [484, 250] on link "Edit Content" at bounding box center [489, 249] width 27 height 6
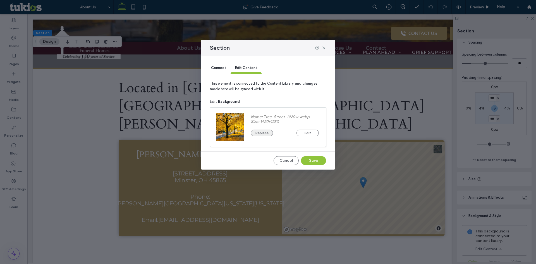
click at [260, 130] on button "Replace" at bounding box center [262, 133] width 22 height 7
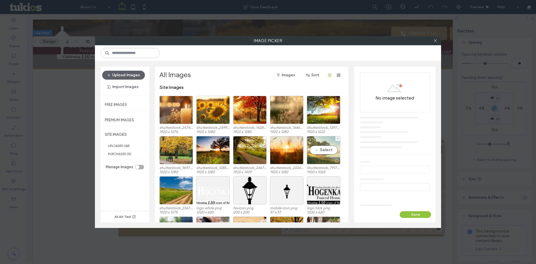
click at [327, 150] on div "Select" at bounding box center [324, 150] width 34 height 28
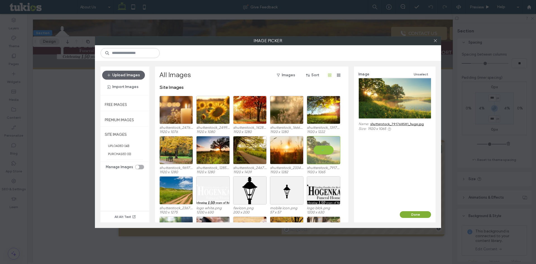
click at [415, 212] on button "Done" at bounding box center [415, 214] width 31 height 7
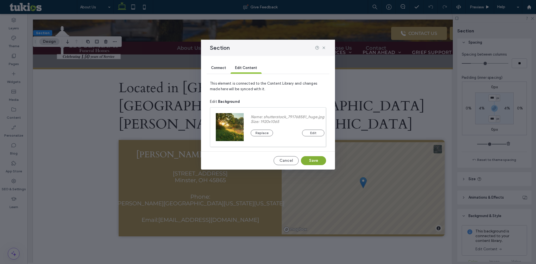
click at [310, 159] on button "Save" at bounding box center [313, 160] width 25 height 9
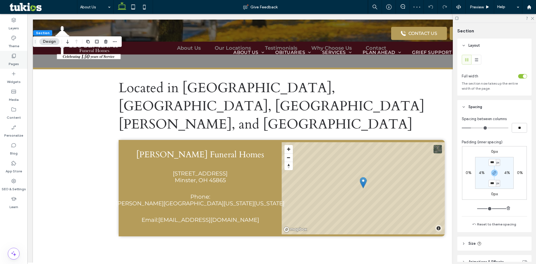
click at [11, 63] on label "Pages" at bounding box center [14, 63] width 10 height 8
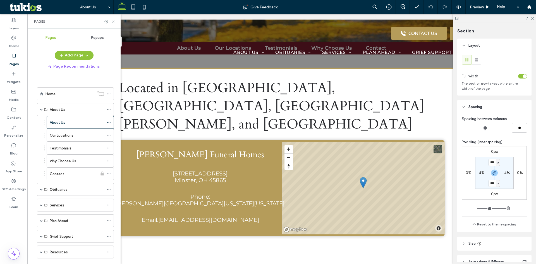
click at [114, 20] on icon at bounding box center [113, 22] width 4 height 4
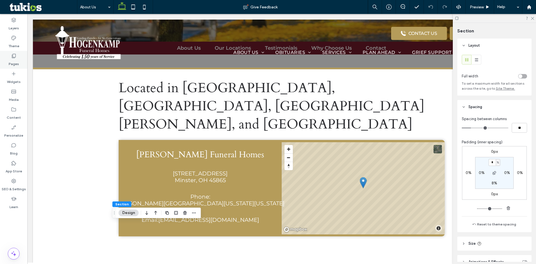
click at [14, 56] on icon at bounding box center [14, 56] width 6 height 6
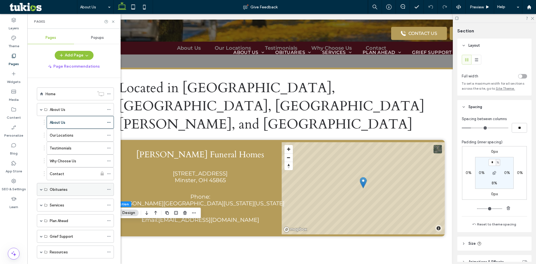
click at [42, 190] on span at bounding box center [41, 189] width 3 height 3
click at [66, 202] on label "Obituary Listing" at bounding box center [63, 203] width 27 height 10
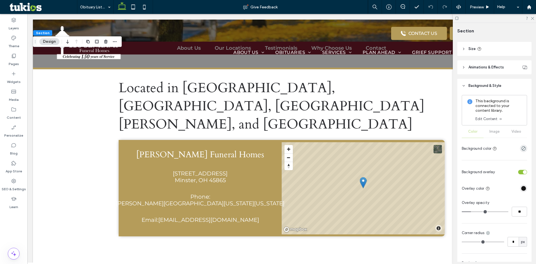
scroll to position [196, 0]
click at [495, 117] on link "Edit Content" at bounding box center [489, 118] width 27 height 6
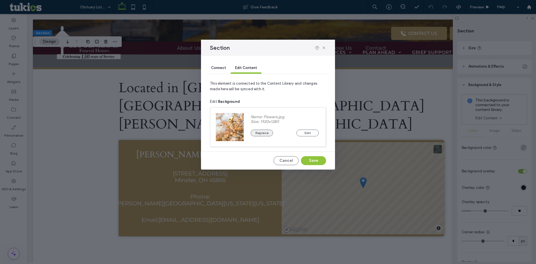
click at [258, 130] on button "Replace" at bounding box center [262, 133] width 22 height 7
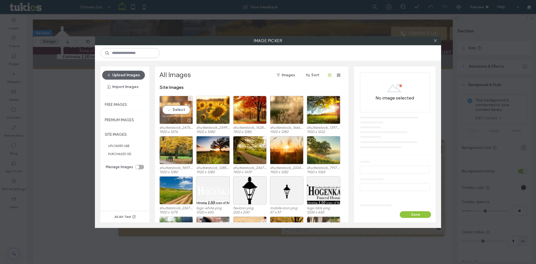
click at [171, 110] on div "Select" at bounding box center [177, 110] width 34 height 28
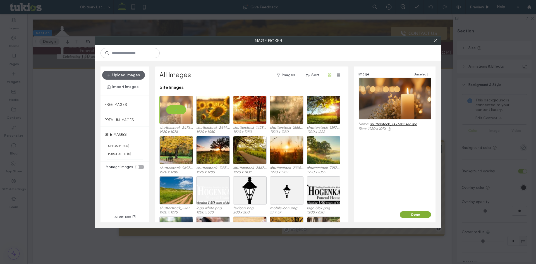
click at [415, 212] on button "Done" at bounding box center [415, 214] width 31 height 7
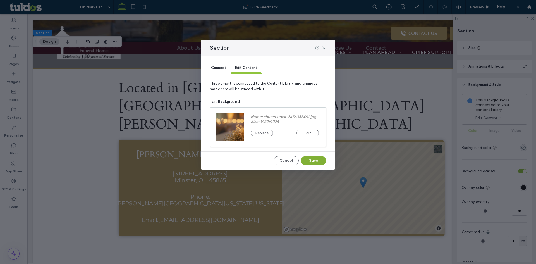
click at [319, 160] on button "Save" at bounding box center [313, 160] width 25 height 9
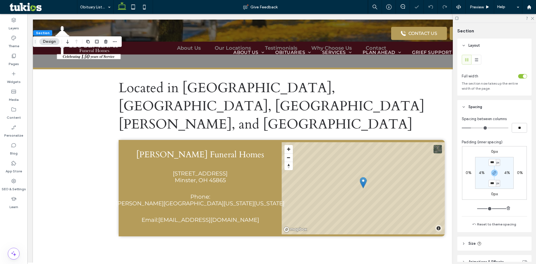
type input "***"
click at [15, 56] on icon at bounding box center [14, 56] width 6 height 6
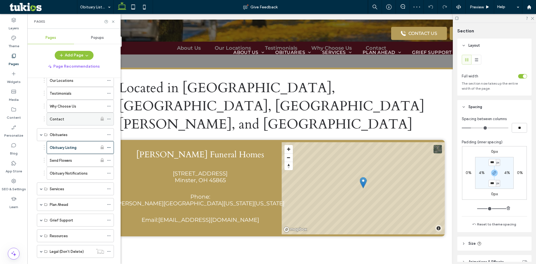
scroll to position [56, 0]
click at [41, 187] on span at bounding box center [41, 187] width 3 height 3
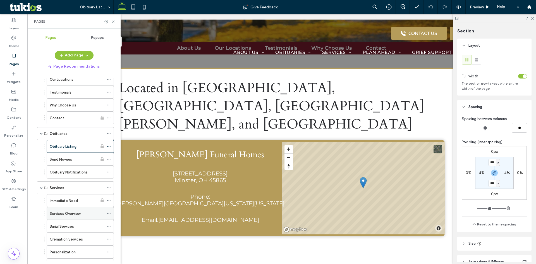
click at [60, 209] on div "Services Overview" at bounding box center [77, 213] width 54 height 12
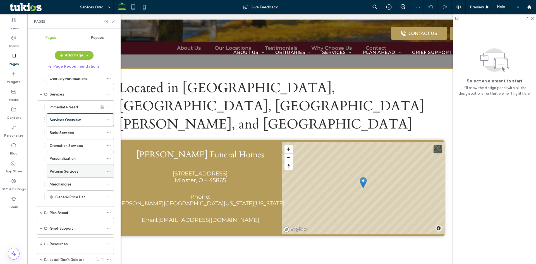
scroll to position [168, 0]
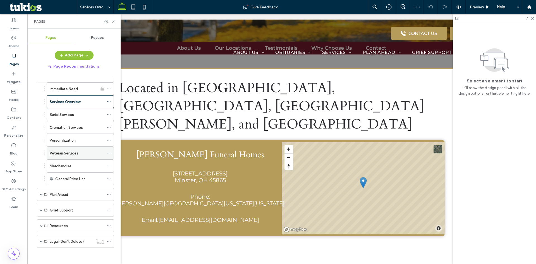
click at [68, 153] on label "Veteran Services" at bounding box center [64, 153] width 29 height 10
click at [41, 196] on span at bounding box center [41, 194] width 3 height 12
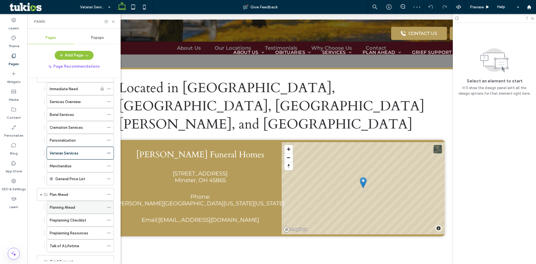
click at [63, 205] on label "Planning Ahead" at bounding box center [62, 208] width 25 height 10
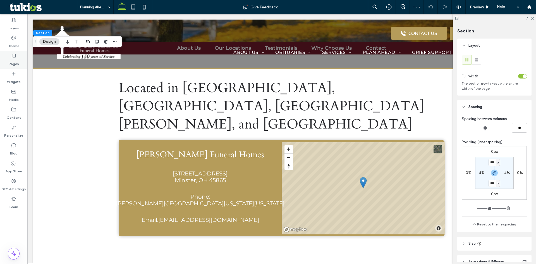
click at [14, 63] on label "Pages" at bounding box center [14, 63] width 10 height 8
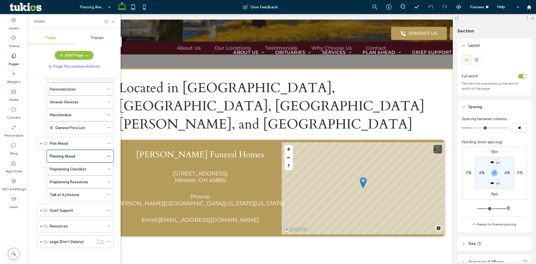
scroll to position [220, 0]
click at [40, 210] on div "Grief Support" at bounding box center [75, 209] width 77 height 13
drag, startPoint x: 40, startPoint y: 209, endPoint x: 43, endPoint y: 209, distance: 3.4
click at [41, 209] on span at bounding box center [41, 209] width 3 height 3
click at [63, 219] on label "The Grieving Process" at bounding box center [68, 223] width 36 height 10
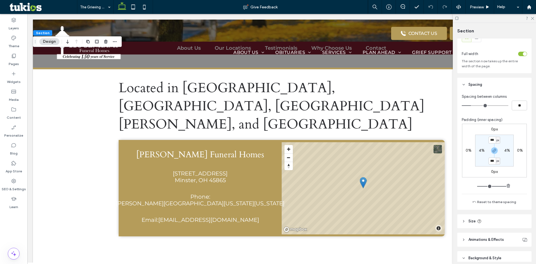
scroll to position [84, 0]
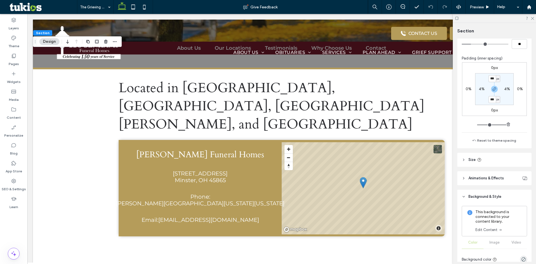
click at [491, 230] on link "Edit Content" at bounding box center [489, 230] width 27 height 6
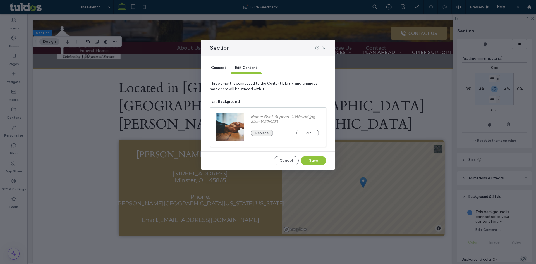
click at [258, 132] on button "Replace" at bounding box center [262, 133] width 22 height 7
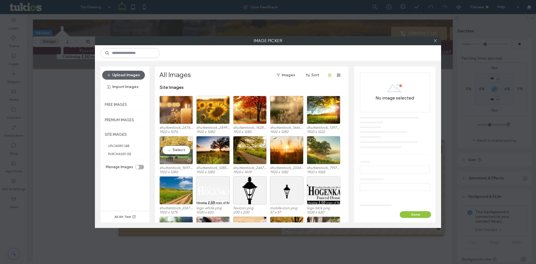
click at [176, 147] on div "Select" at bounding box center [177, 150] width 34 height 28
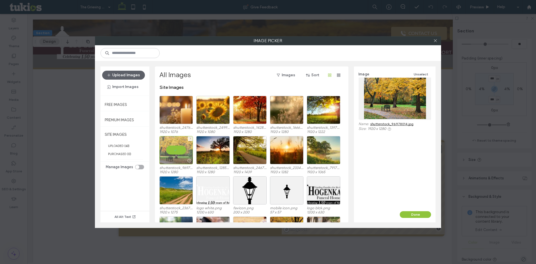
click at [176, 147] on div at bounding box center [177, 150] width 34 height 28
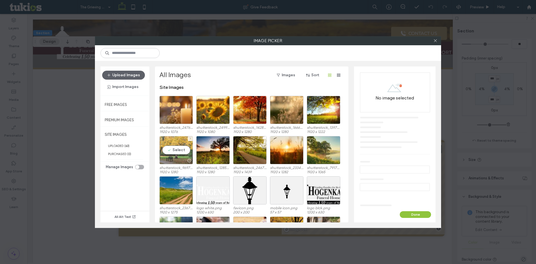
click at [189, 150] on div "Select" at bounding box center [177, 150] width 34 height 28
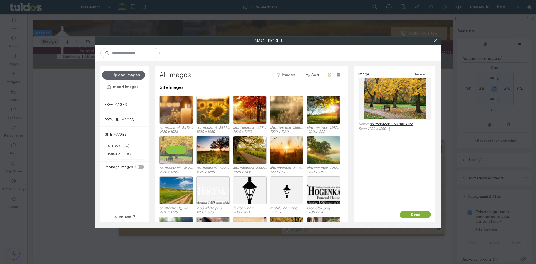
click at [429, 217] on button "Done" at bounding box center [415, 214] width 31 height 7
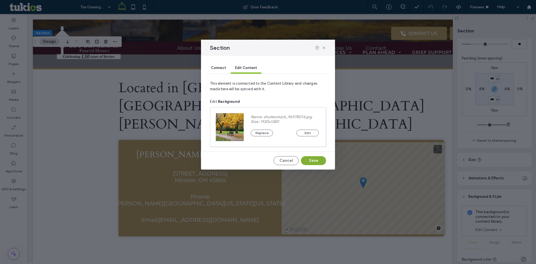
click at [315, 162] on button "Save" at bounding box center [313, 160] width 25 height 9
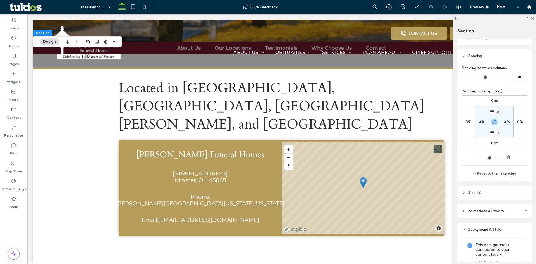
scroll to position [112, 0]
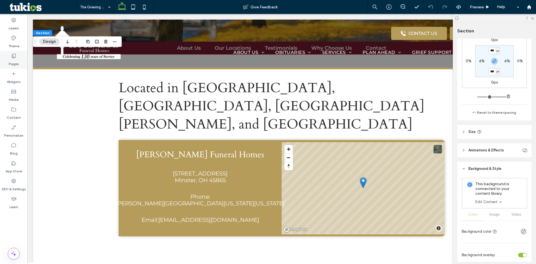
click at [16, 62] on label "Pages" at bounding box center [14, 63] width 10 height 8
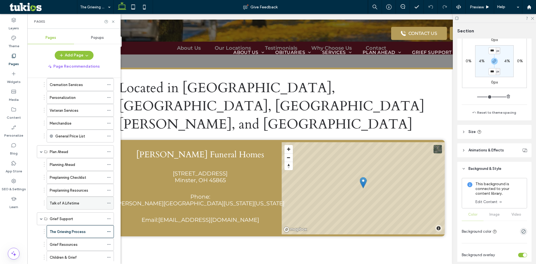
scroll to position [258, 0]
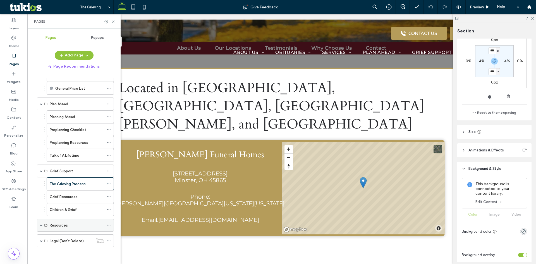
click at [42, 226] on span at bounding box center [41, 225] width 3 height 3
click at [64, 235] on div "Frequent Questions" at bounding box center [77, 238] width 54 height 12
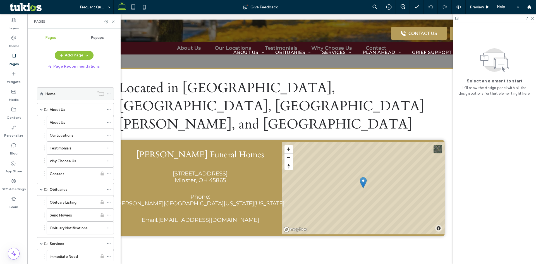
click at [67, 95] on div "Home" at bounding box center [70, 94] width 49 height 6
click at [114, 21] on use at bounding box center [113, 21] width 2 height 2
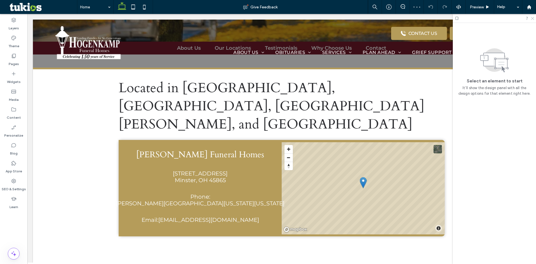
click at [532, 18] on use at bounding box center [532, 18] width 3 height 3
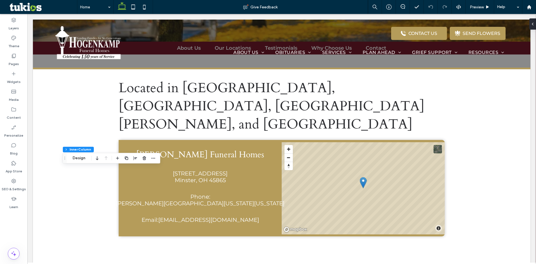
type input "**"
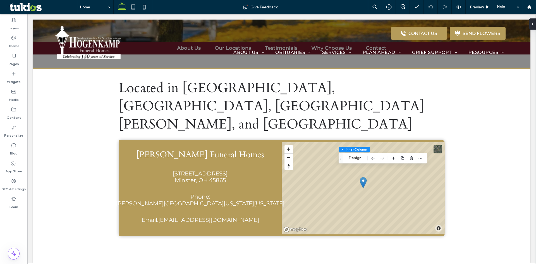
type input "**"
click at [355, 163] on button "Content" at bounding box center [356, 162] width 23 height 7
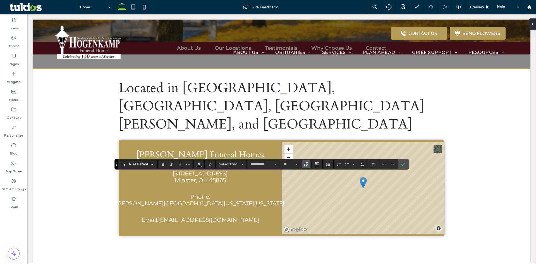
click at [306, 164] on use "Link" at bounding box center [306, 164] width 4 height 4
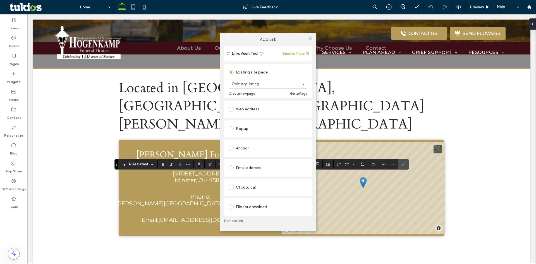
click at [312, 39] on icon at bounding box center [311, 38] width 4 height 4
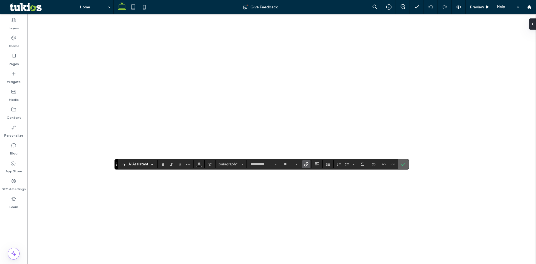
click at [400, 163] on label "Confirm" at bounding box center [404, 164] width 8 height 10
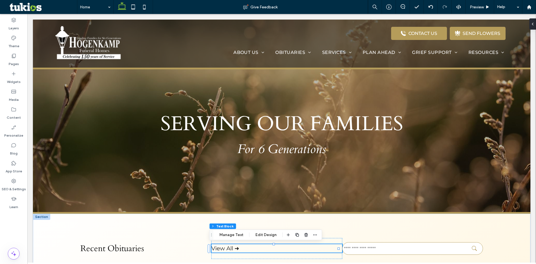
click at [511, 174] on div "SERVING OUR FAMILIES For 6 Generations" at bounding box center [282, 117] width 498 height 194
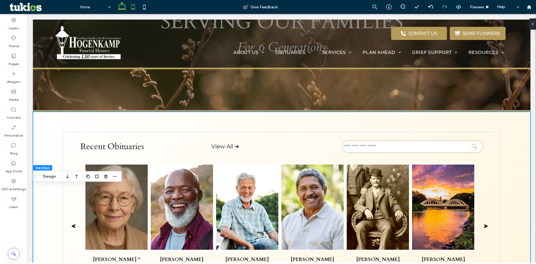
scroll to position [28, 0]
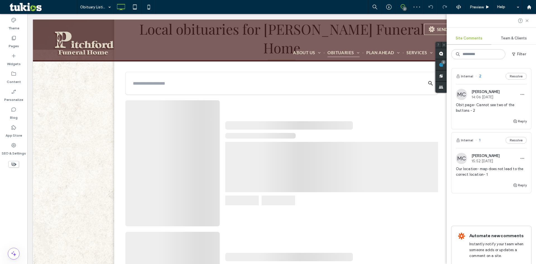
scroll to position [204, 0]
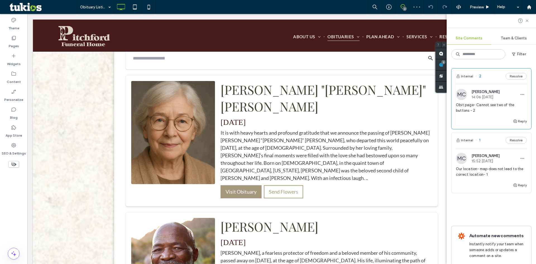
click at [492, 104] on span "Obit page- Cannot see two of the buttons - 2" at bounding box center [491, 107] width 71 height 11
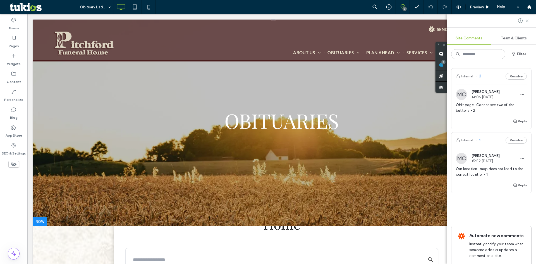
scroll to position [0, 0]
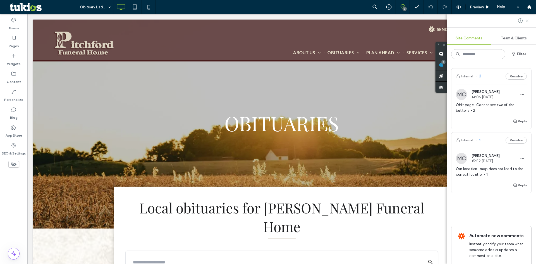
click at [529, 22] on icon at bounding box center [527, 20] width 4 height 4
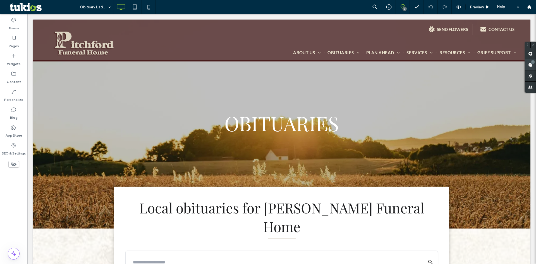
click at [531, 63] on div "2" at bounding box center [530, 64] width 11 height 11
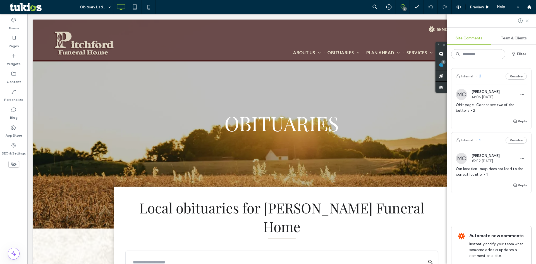
click at [479, 106] on span "Obit page- Cannot see two of the buttons - 2" at bounding box center [491, 107] width 71 height 11
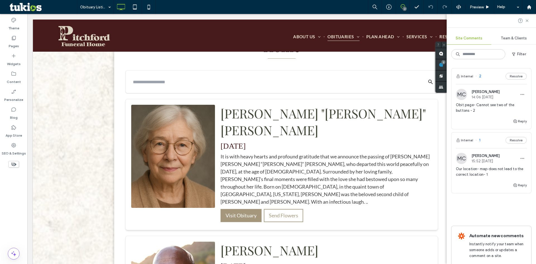
scroll to position [204, 0]
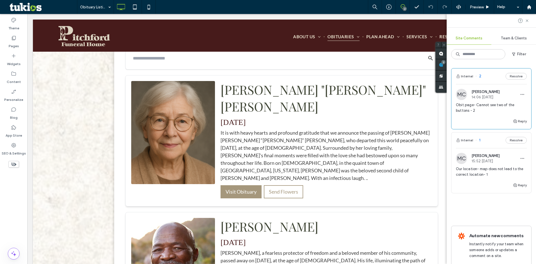
click at [479, 106] on span "Obit page- Cannot see two of the buttons - 2" at bounding box center [491, 107] width 71 height 11
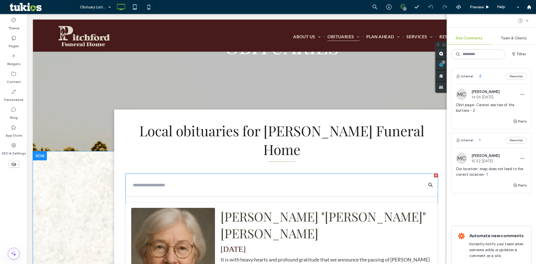
scroll to position [64, 0]
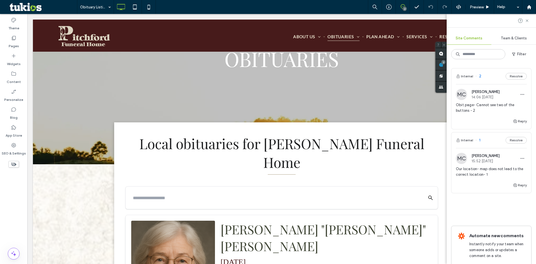
click at [484, 169] on span "Our location- map does not lead to the correct location- 1" at bounding box center [491, 171] width 71 height 11
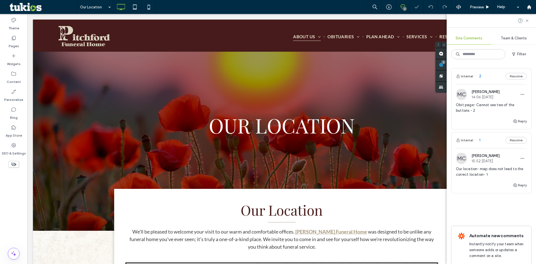
scroll to position [160, 0]
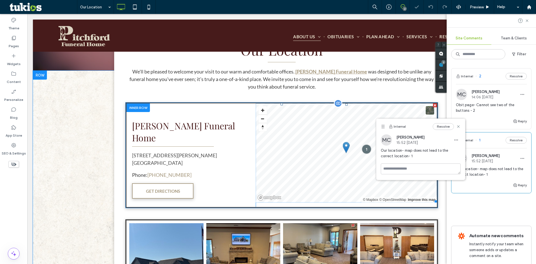
click at [319, 175] on span at bounding box center [346, 152] width 181 height 99
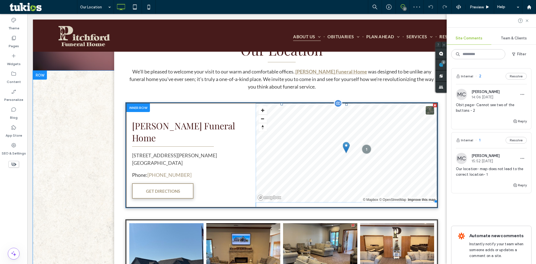
click at [319, 175] on span at bounding box center [346, 152] width 181 height 99
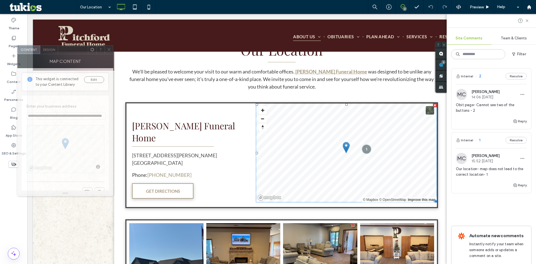
drag, startPoint x: 206, startPoint y: 61, endPoint x: 77, endPoint y: 50, distance: 129.9
click at [77, 50] on div at bounding box center [73, 50] width 30 height 8
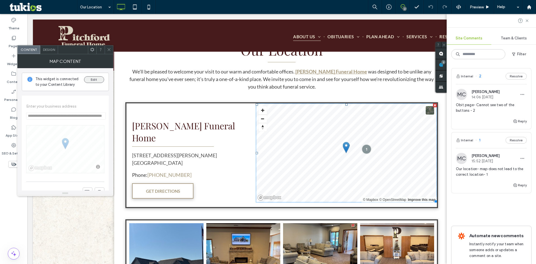
click at [96, 80] on button "Edit" at bounding box center [94, 79] width 20 height 7
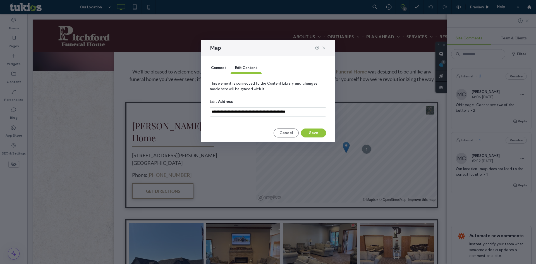
click at [323, 47] on icon at bounding box center [324, 48] width 4 height 4
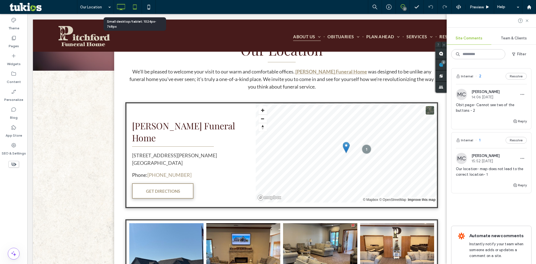
click at [133, 8] on icon at bounding box center [134, 6] width 11 height 11
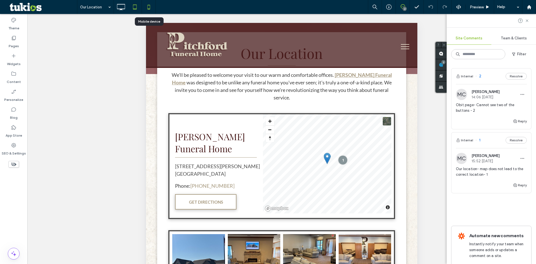
click at [148, 10] on icon at bounding box center [148, 6] width 11 height 11
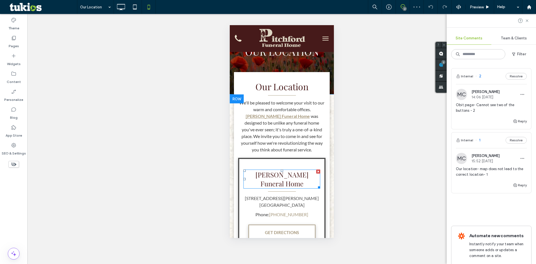
scroll to position [0, 0]
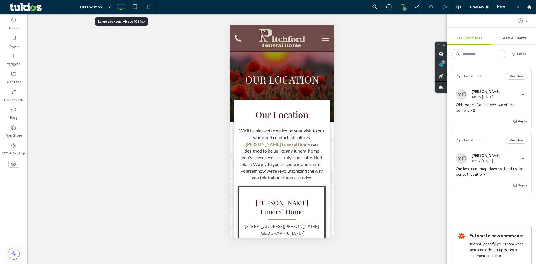
click at [118, 8] on icon at bounding box center [120, 6] width 11 height 11
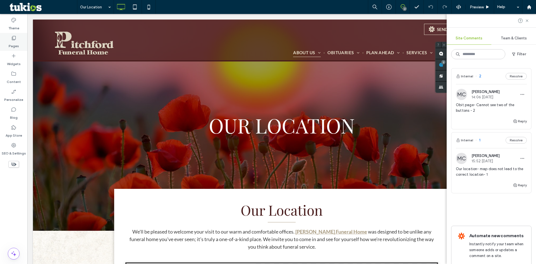
click at [12, 40] on use at bounding box center [14, 38] width 4 height 4
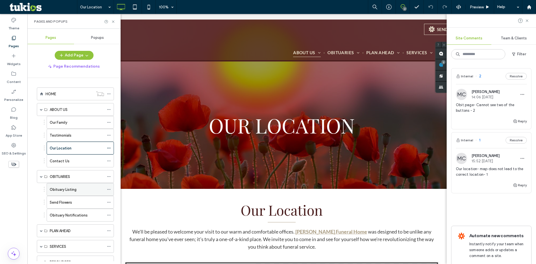
click at [49, 191] on div "Obituary Listing" at bounding box center [80, 189] width 67 height 13
click at [57, 203] on label "Send Flowers" at bounding box center [61, 203] width 22 height 10
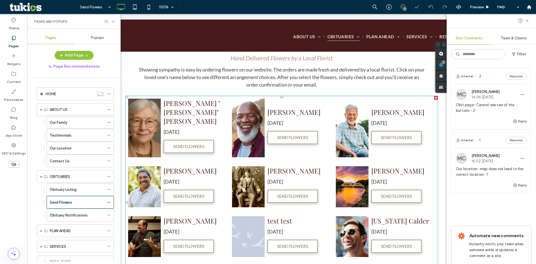
scroll to position [224, 0]
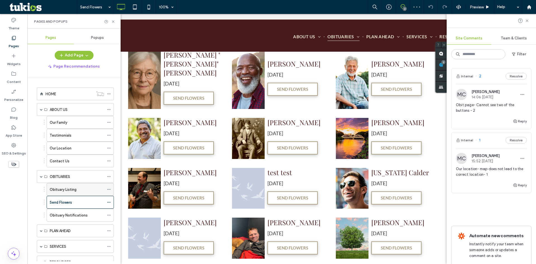
click at [57, 191] on label "Obituary Listing" at bounding box center [63, 190] width 27 height 10
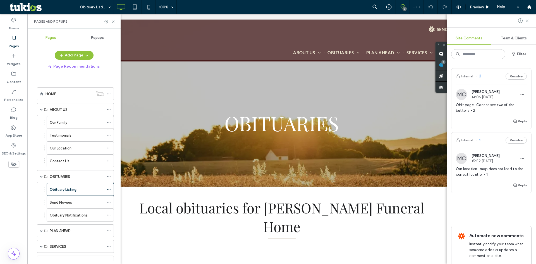
scroll to position [0, 0]
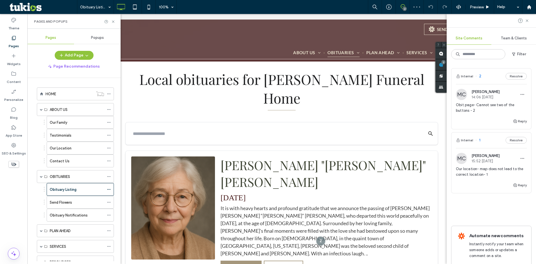
scroll to position [140, 0]
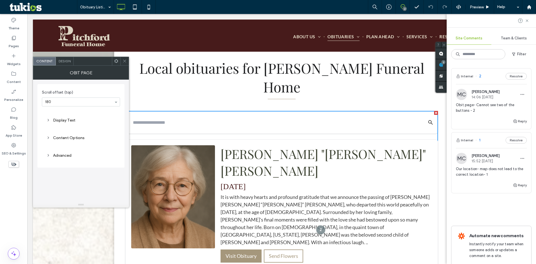
click at [124, 62] on use at bounding box center [124, 61] width 3 height 3
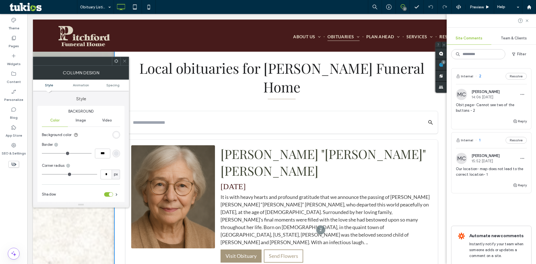
click at [127, 63] on div at bounding box center [124, 61] width 8 height 8
